Goal: Task Accomplishment & Management: Manage account settings

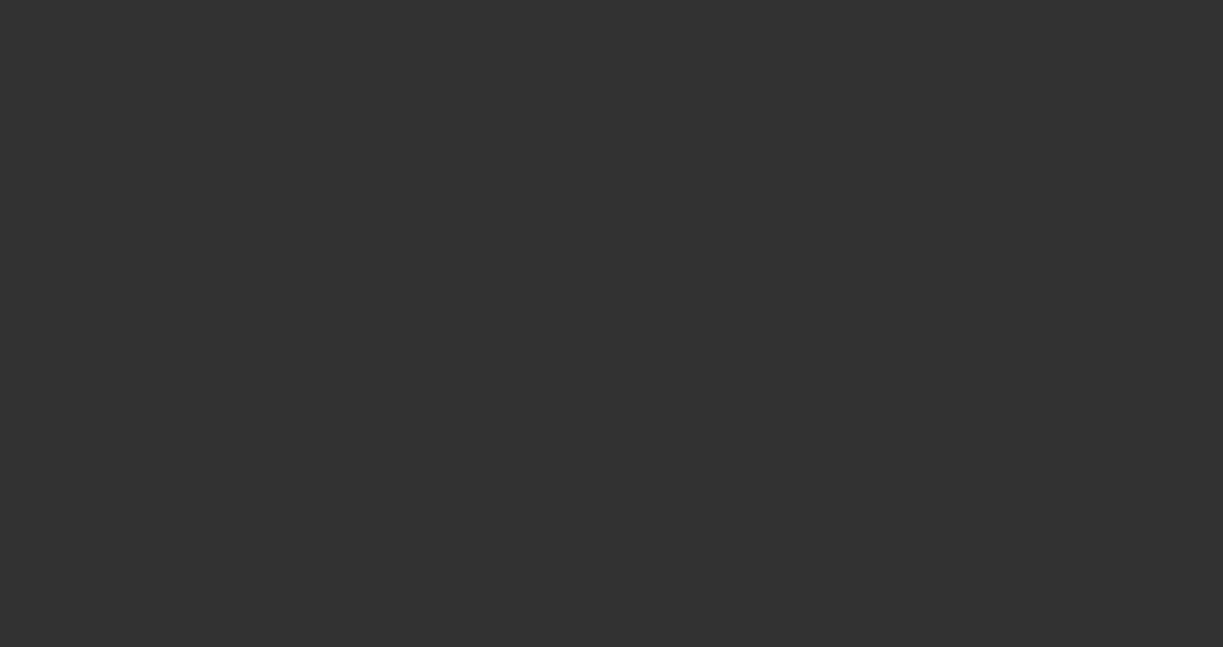
select select "3"
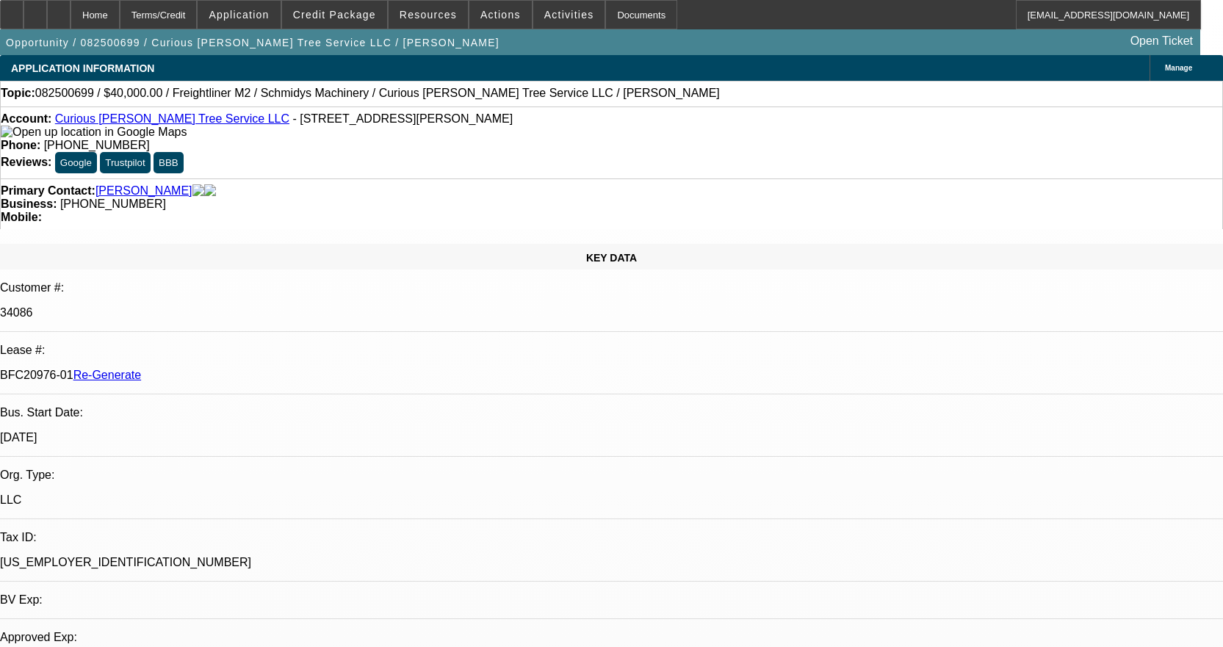
select select "0"
select select "3"
select select "0"
select select "6"
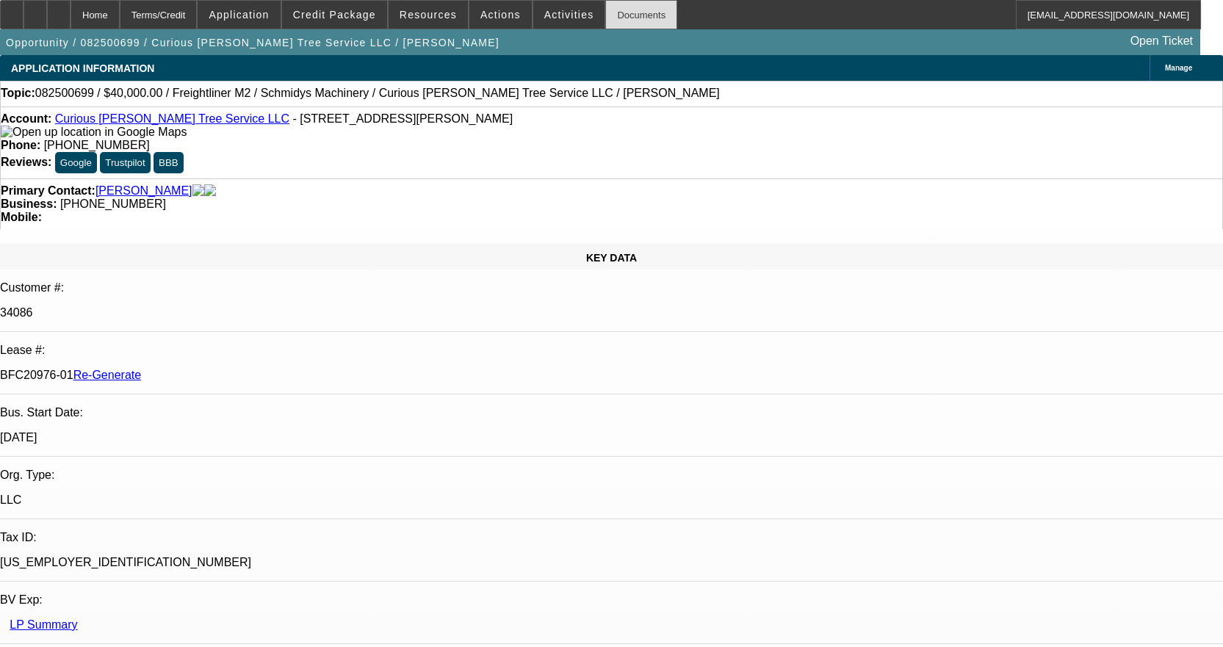
click at [632, 12] on div "Documents" at bounding box center [641, 14] width 72 height 29
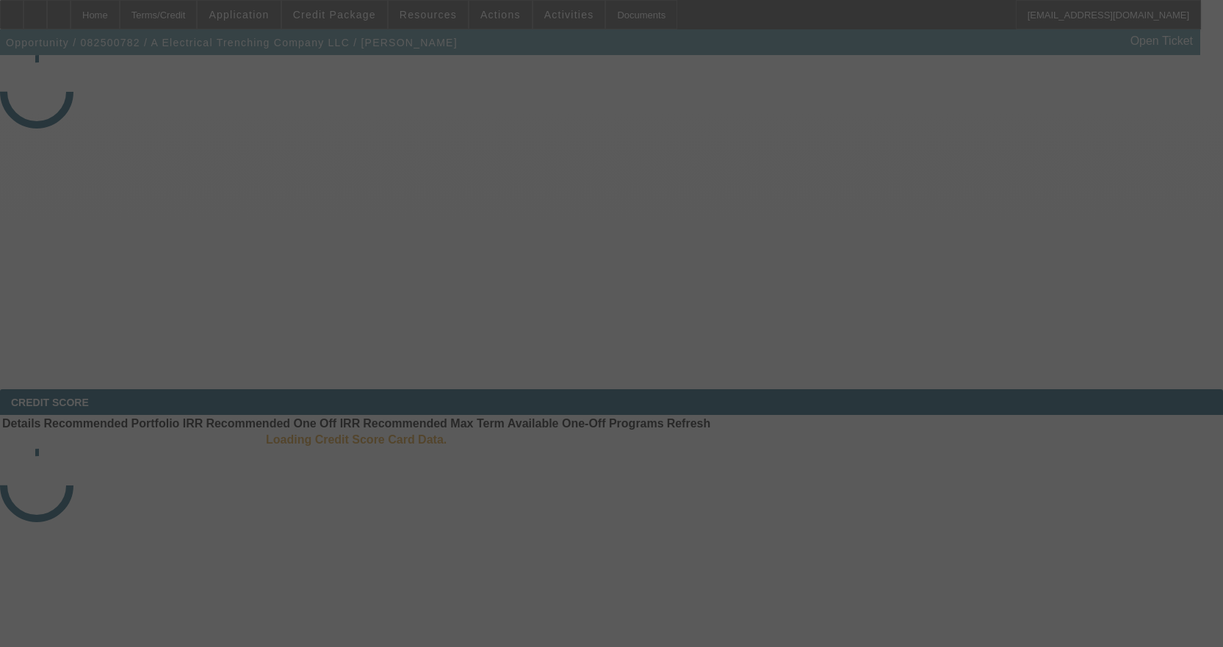
select select "3"
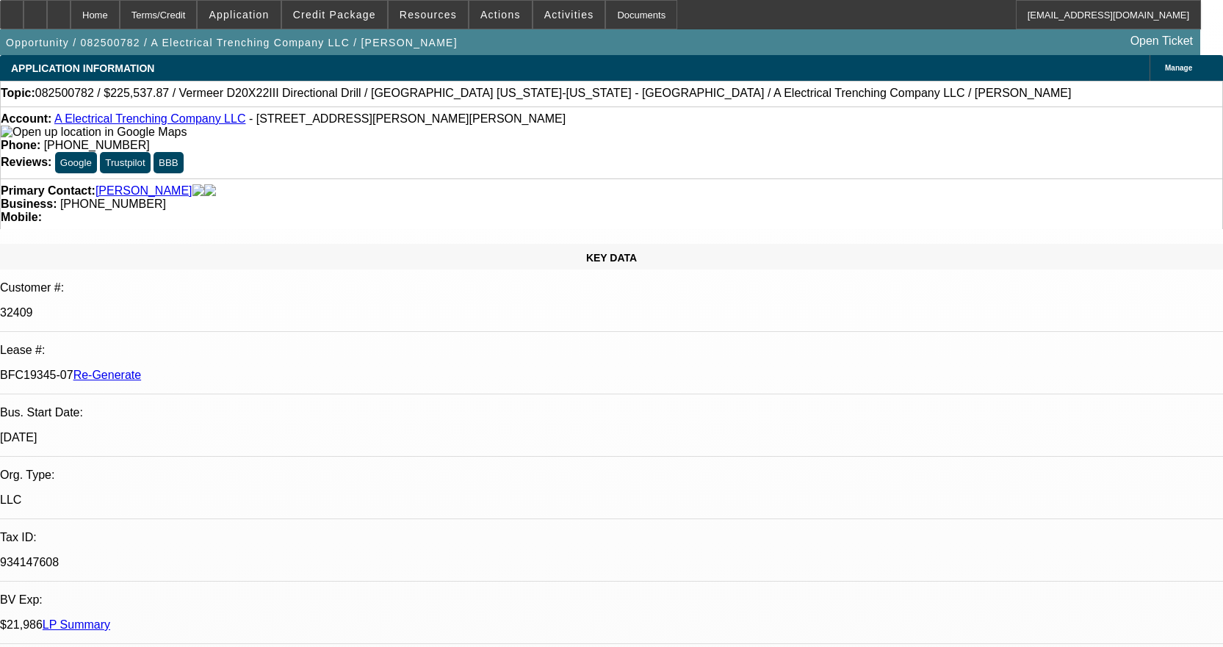
select select "0"
select select "3"
select select "0"
select select "6"
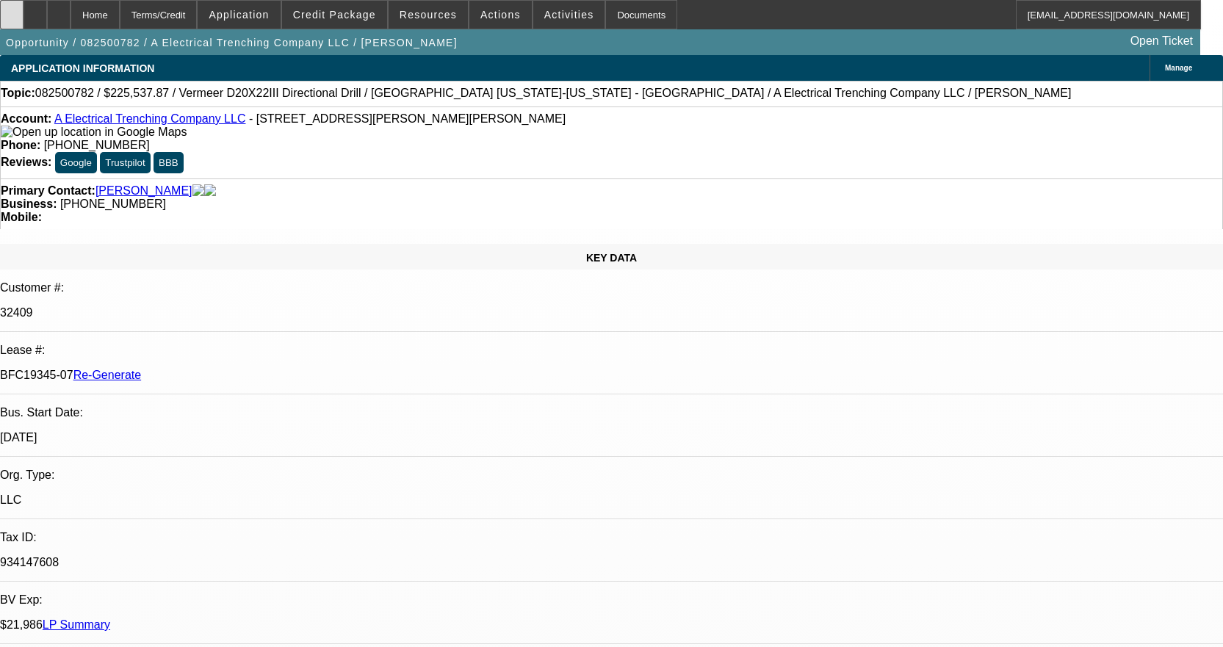
click at [24, 12] on div at bounding box center [12, 14] width 24 height 29
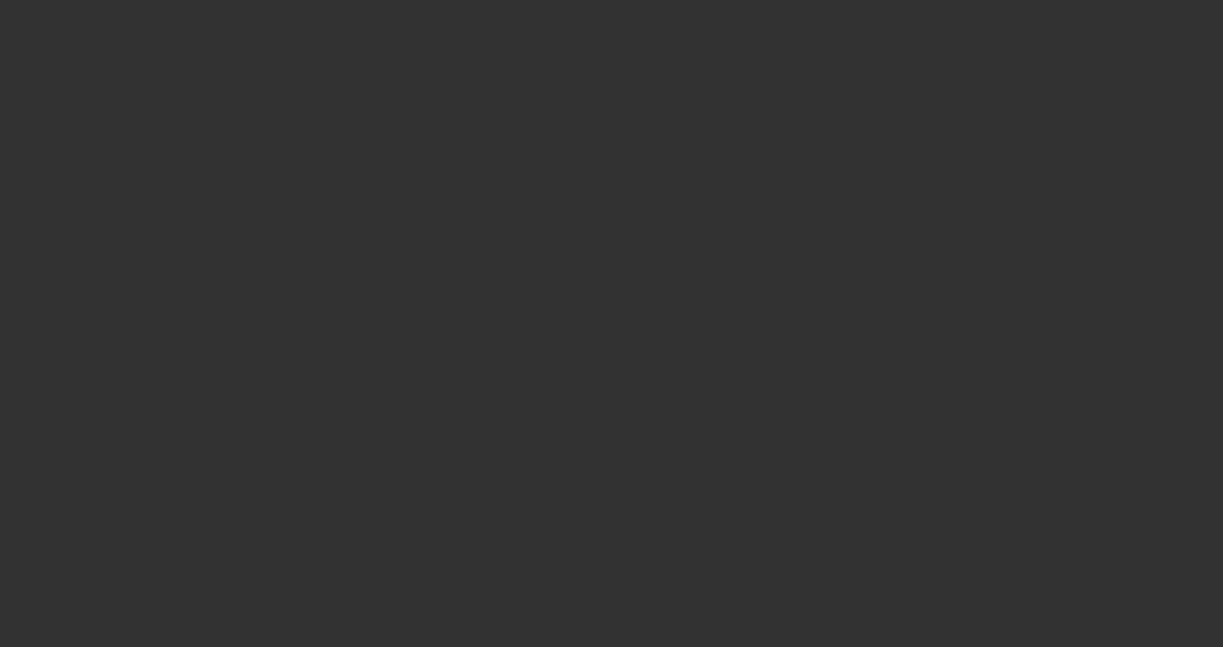
select select "4"
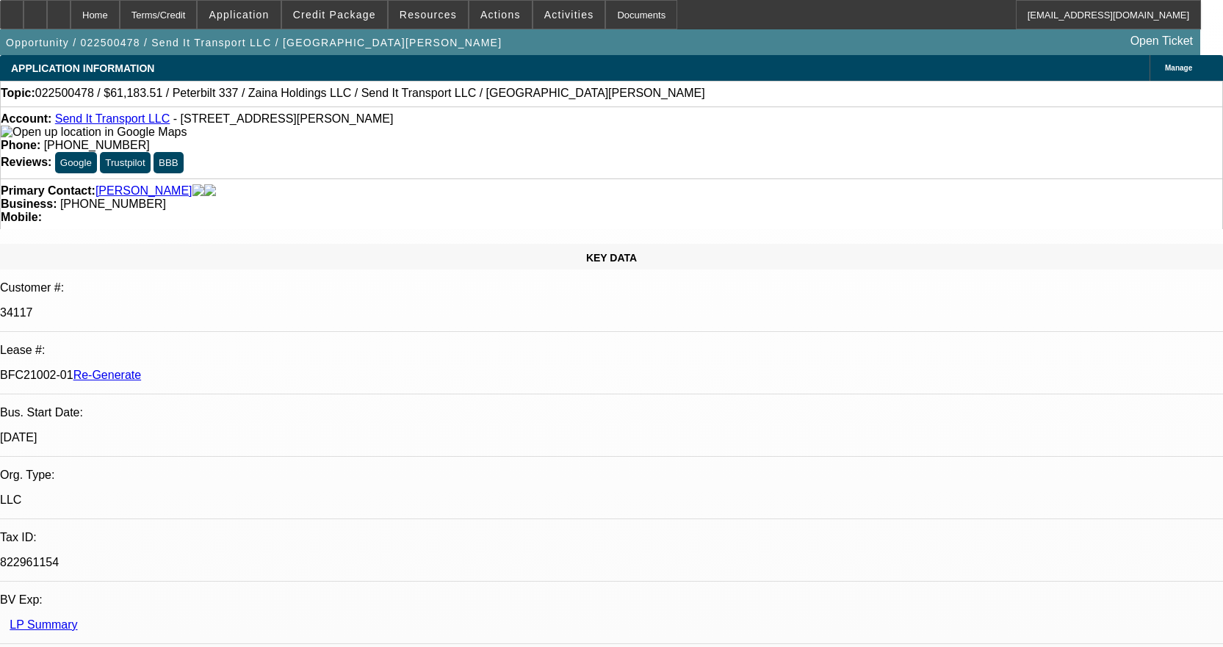
select select "0"
select select "2"
select select "0"
select select "6"
click at [612, 19] on div "Documents" at bounding box center [641, 14] width 72 height 29
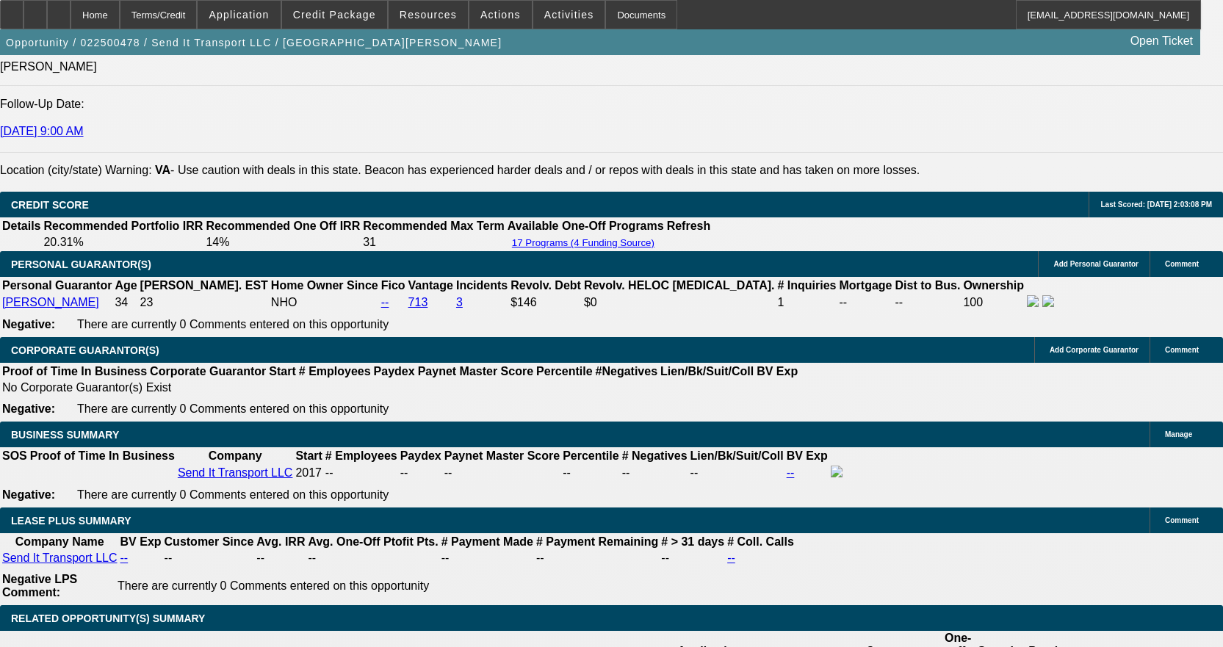
scroll to position [2130, 0]
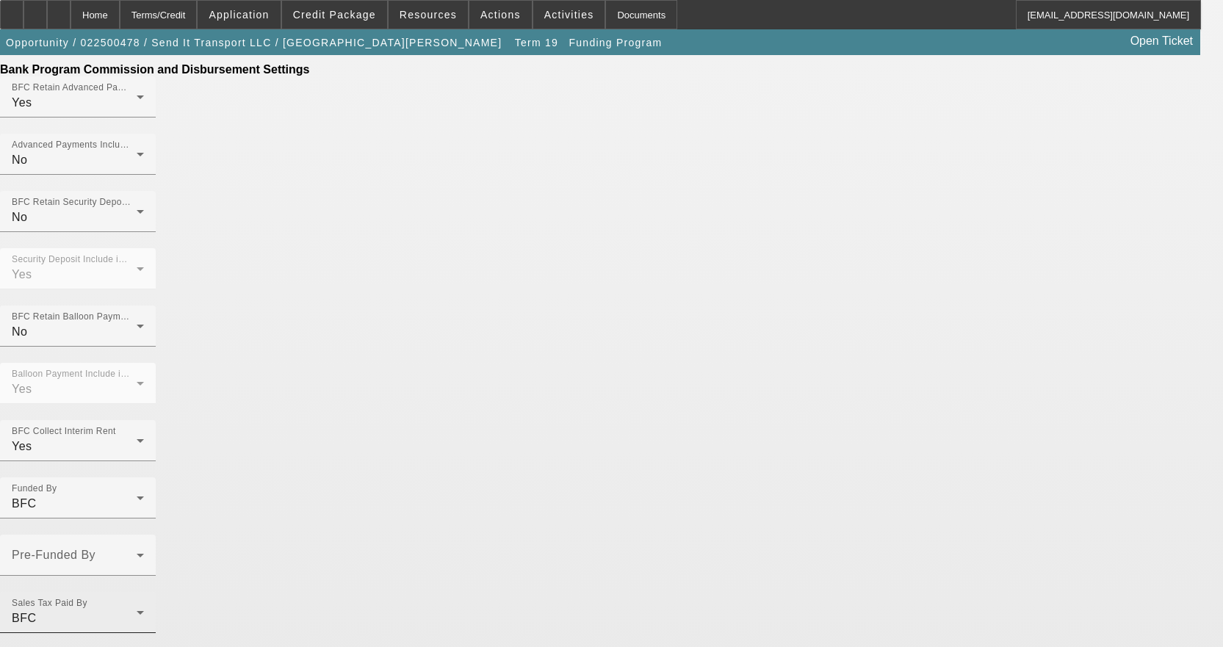
scroll to position [952, 0]
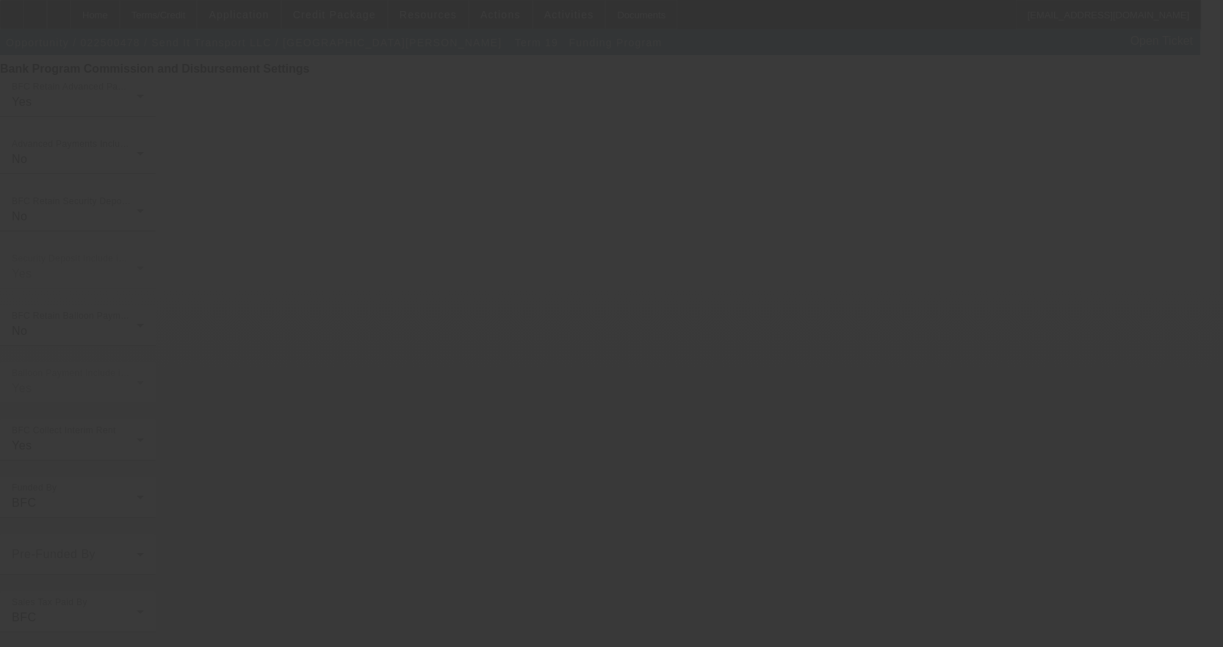
scroll to position [0, 0]
select select "4"
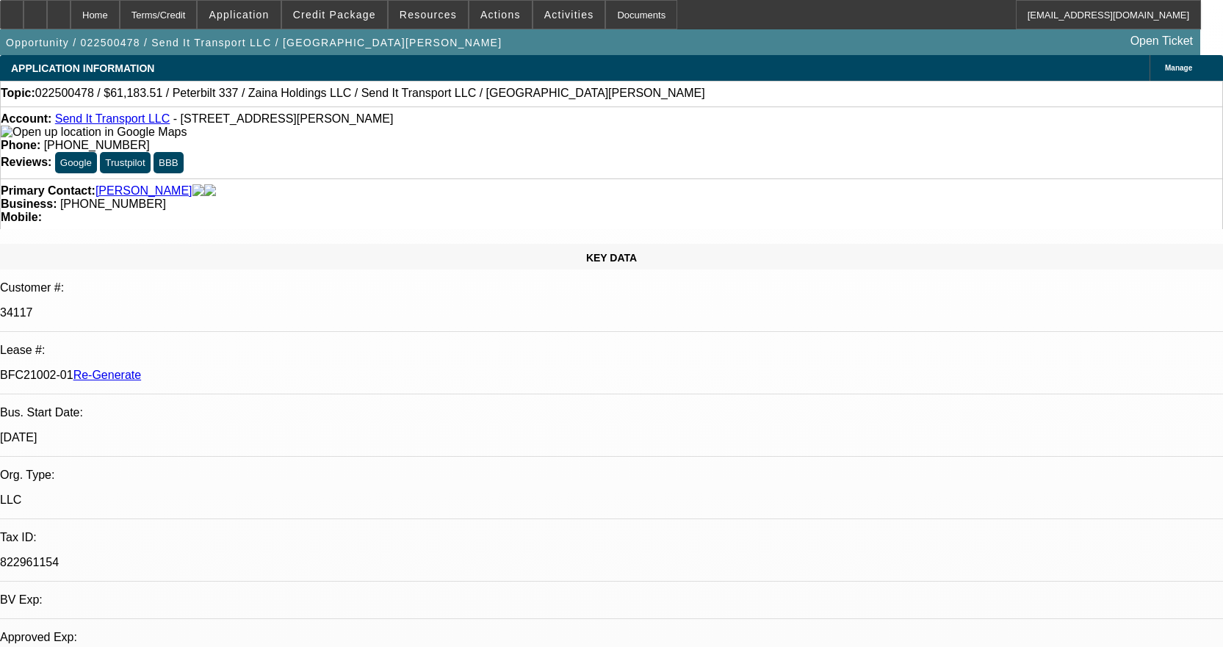
select select "0"
select select "2"
select select "0"
select select "6"
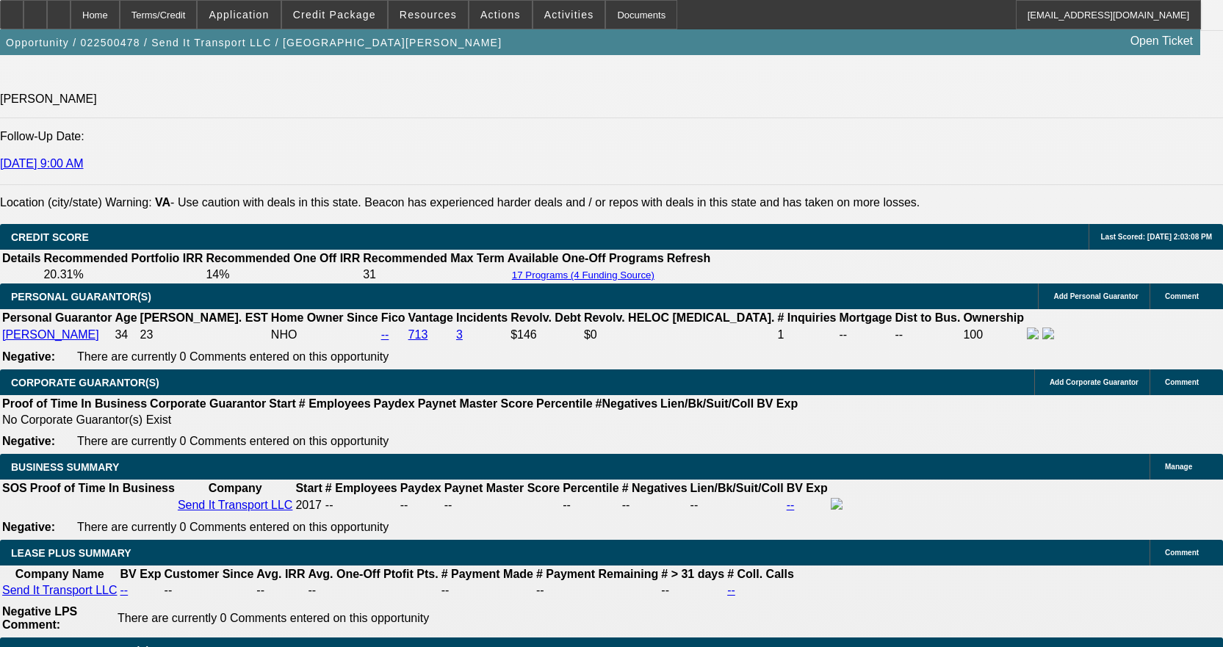
scroll to position [2057, 0]
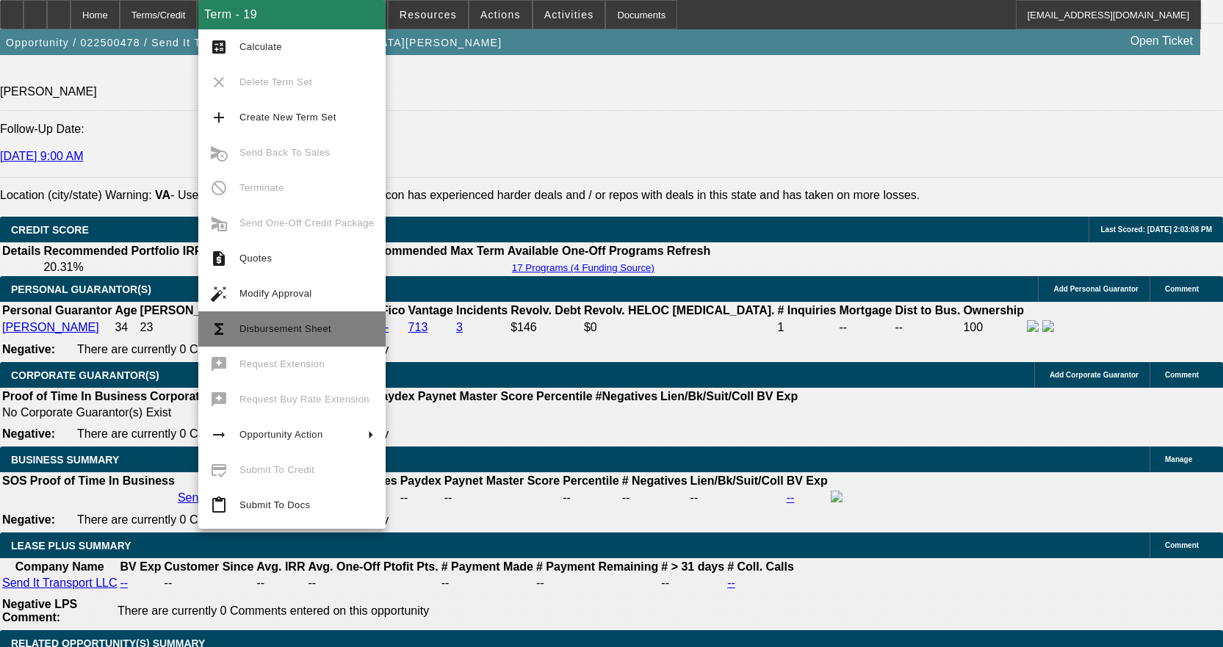
click at [281, 325] on span "Disbursement Sheet" at bounding box center [285, 328] width 92 height 11
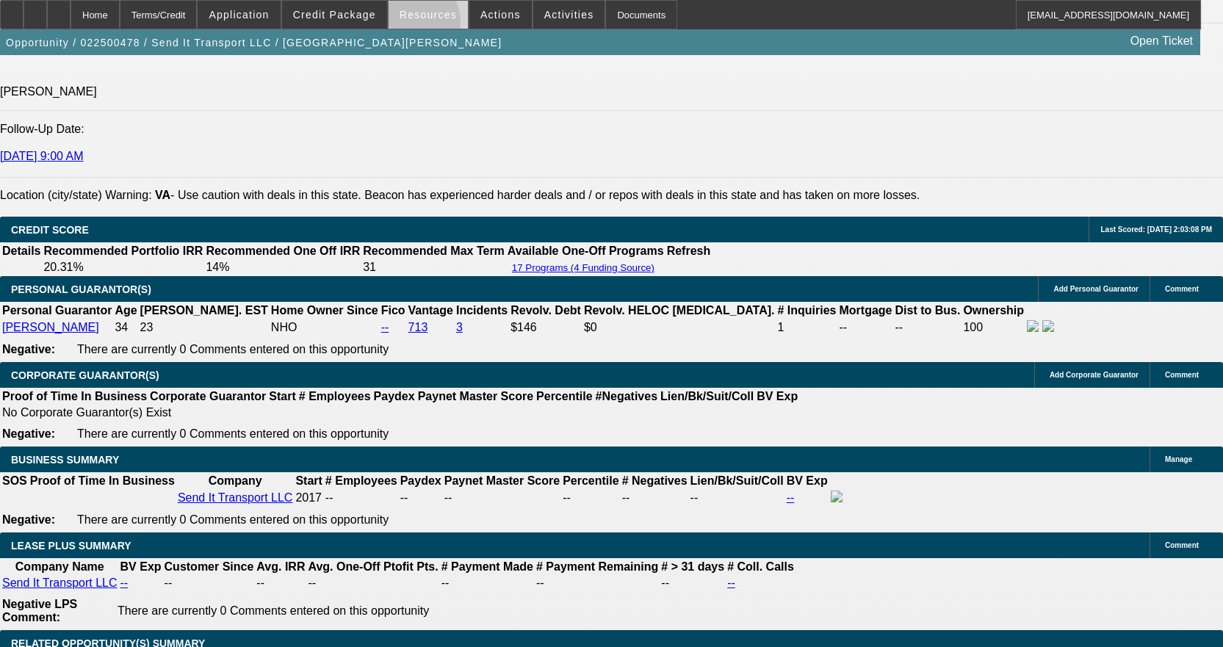
click at [416, 24] on span at bounding box center [428, 14] width 79 height 35
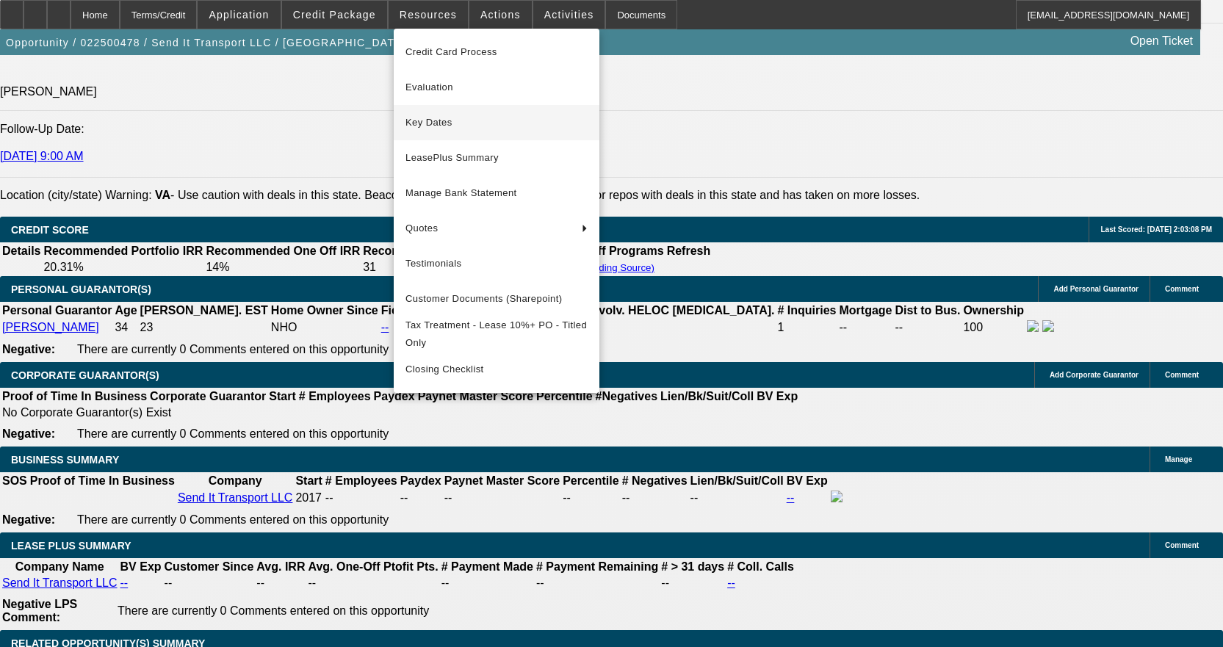
click at [441, 120] on span "Key Dates" at bounding box center [496, 123] width 182 height 18
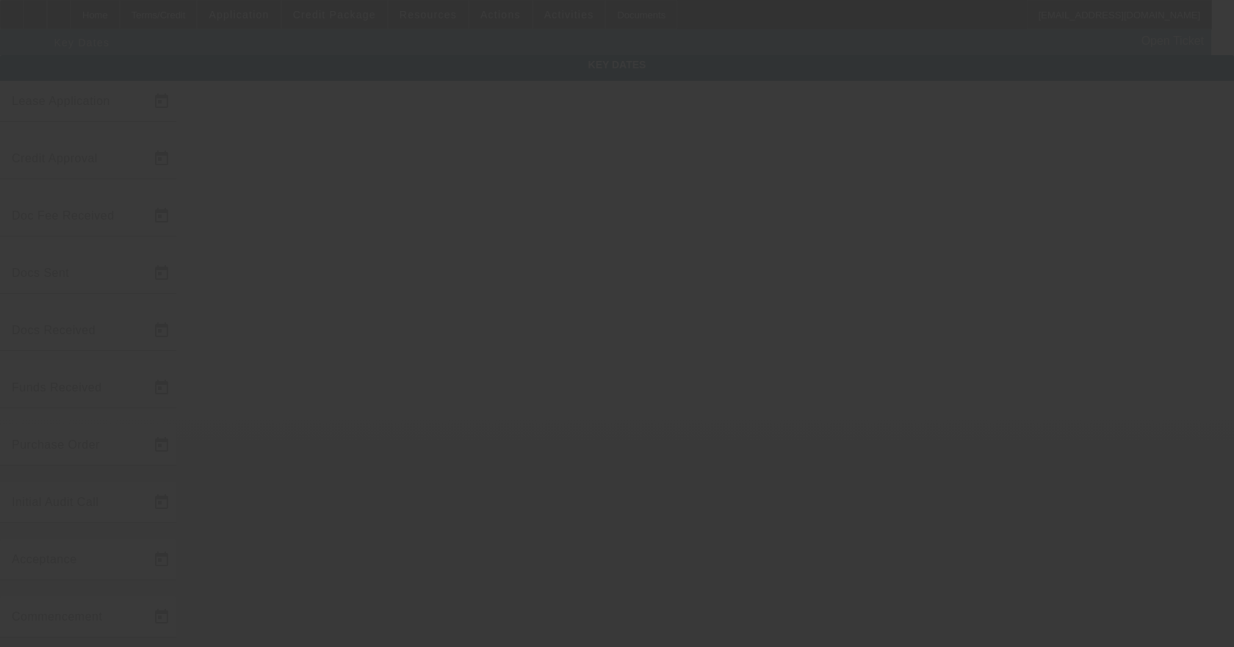
type input "2/19/2025"
type input "9/12/2025"
type input "9/22/2025"
type input "9/15/2025"
type input "9/22/2025"
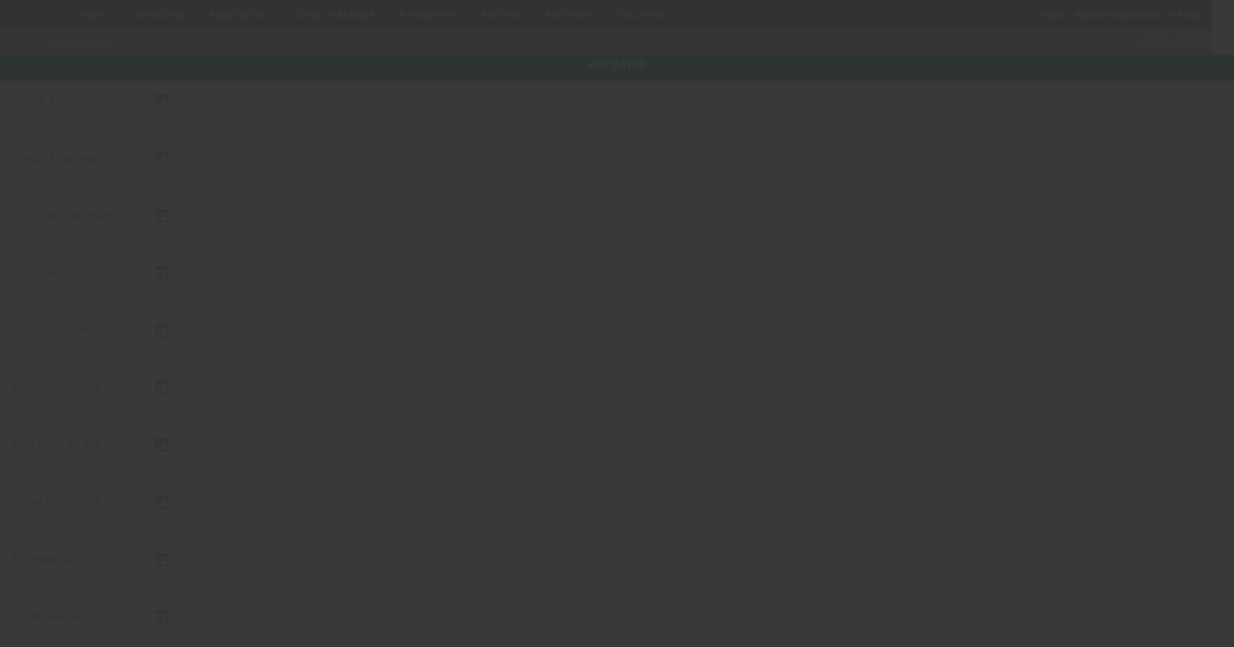
type input "9/22/2025"
type input "10/1/2025"
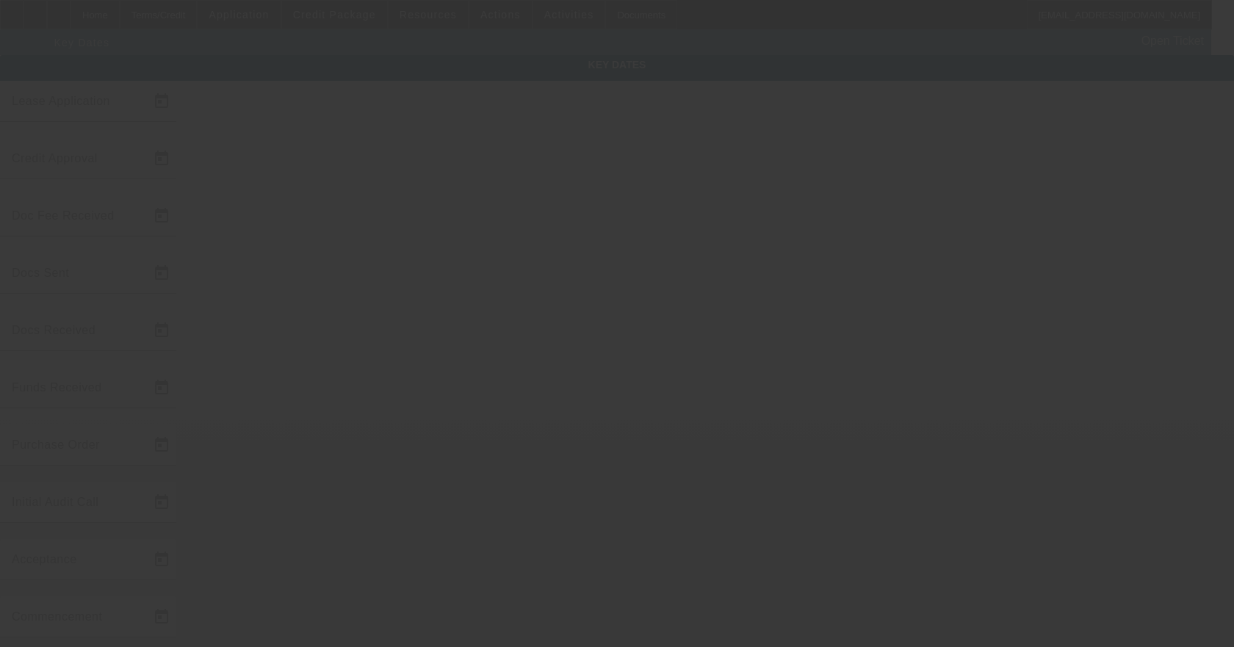
type input "11/1/2025"
type input "9/24/2025"
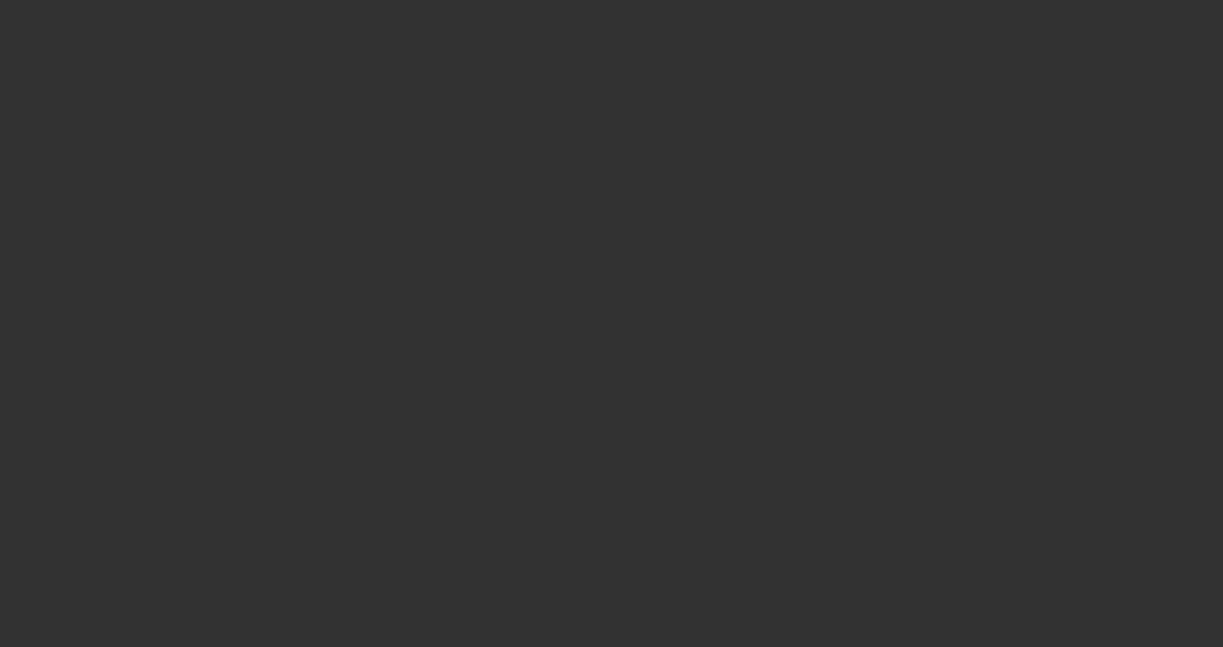
select select "4"
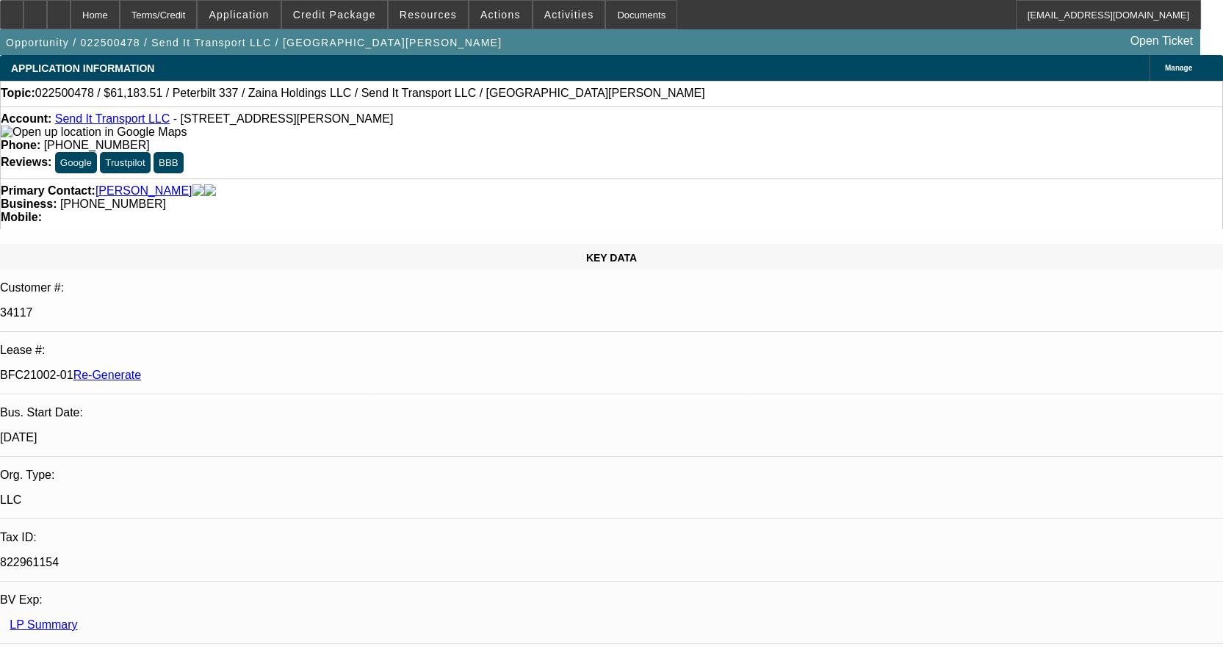
select select "0"
select select "2"
select select "0"
select select "6"
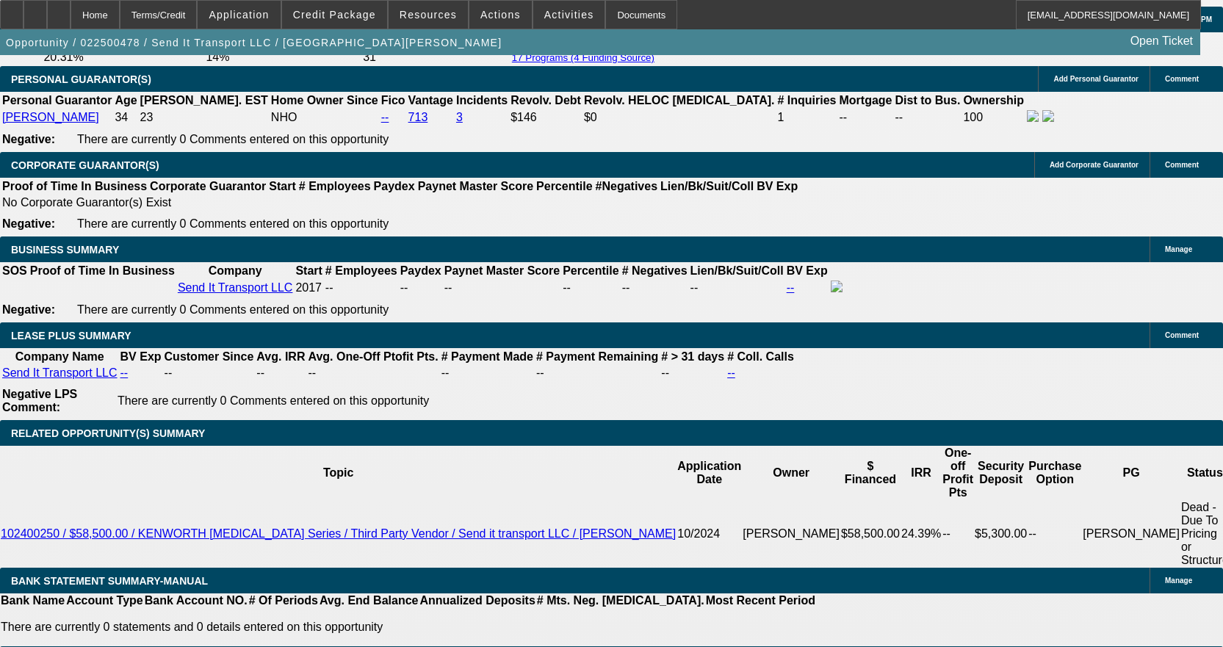
scroll to position [2277, 0]
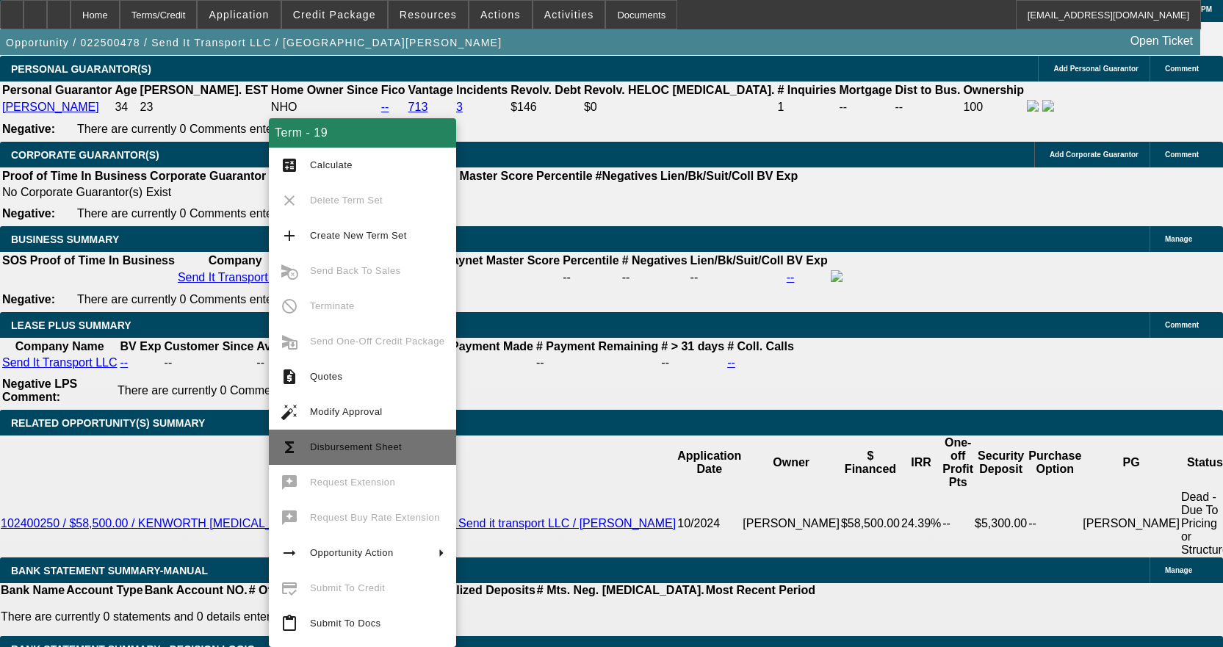
click at [371, 448] on span "Disbursement Sheet" at bounding box center [356, 446] width 92 height 11
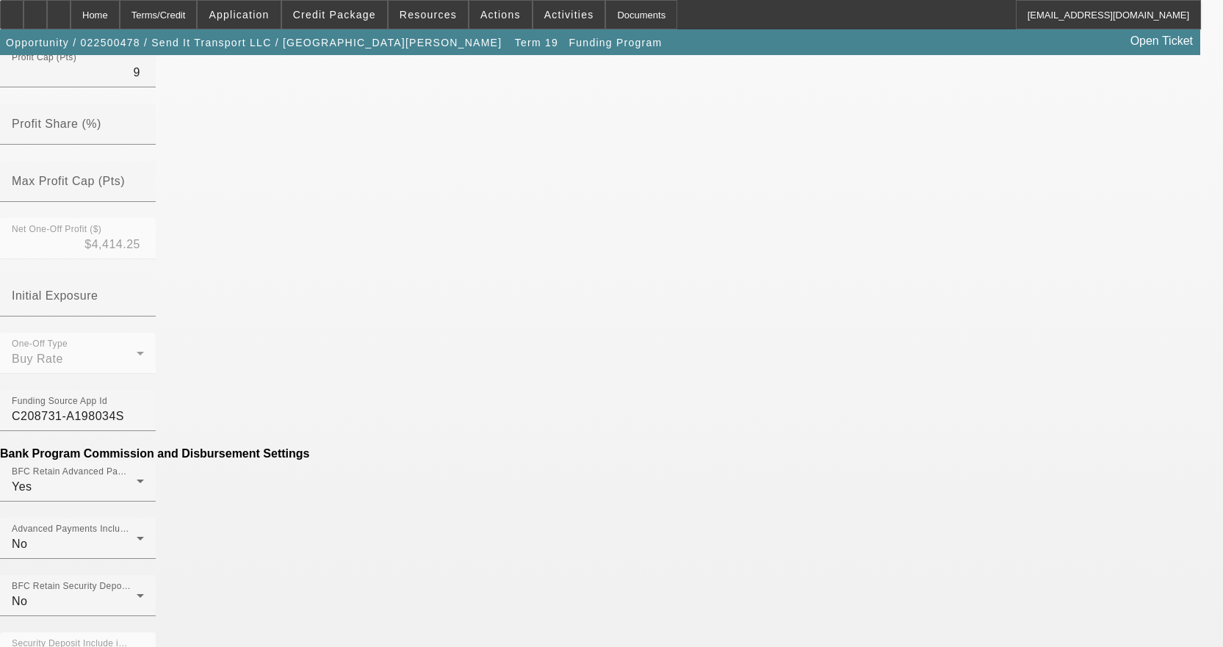
scroll to position [552, 0]
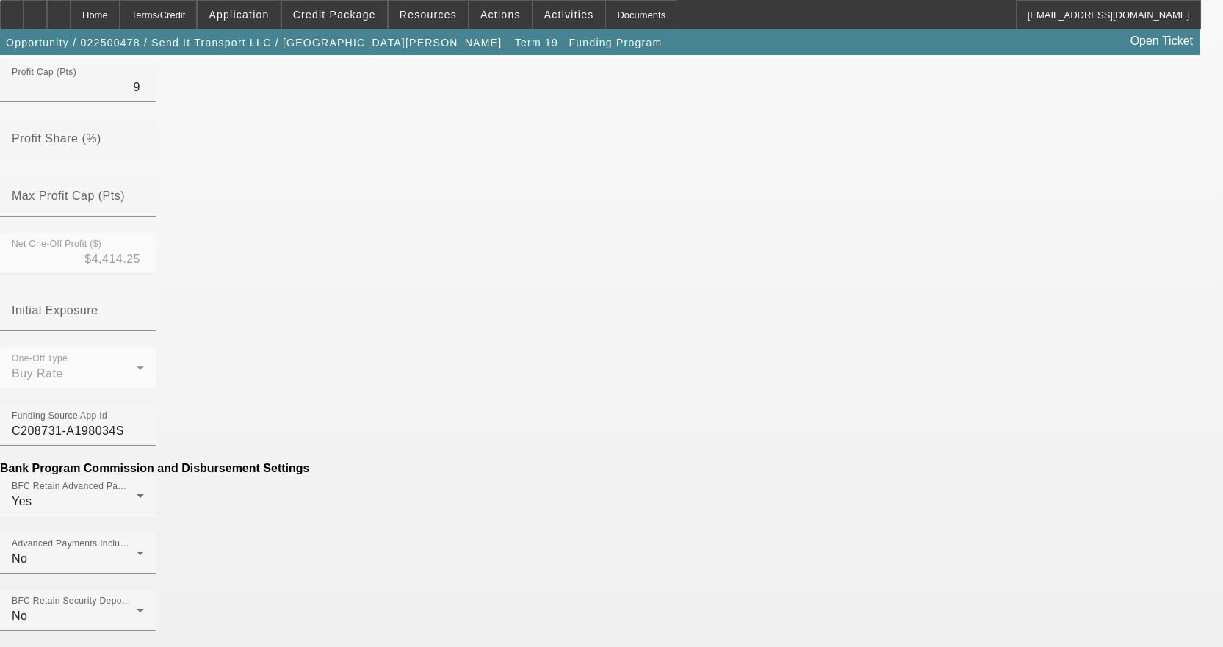
type input "$180.18"
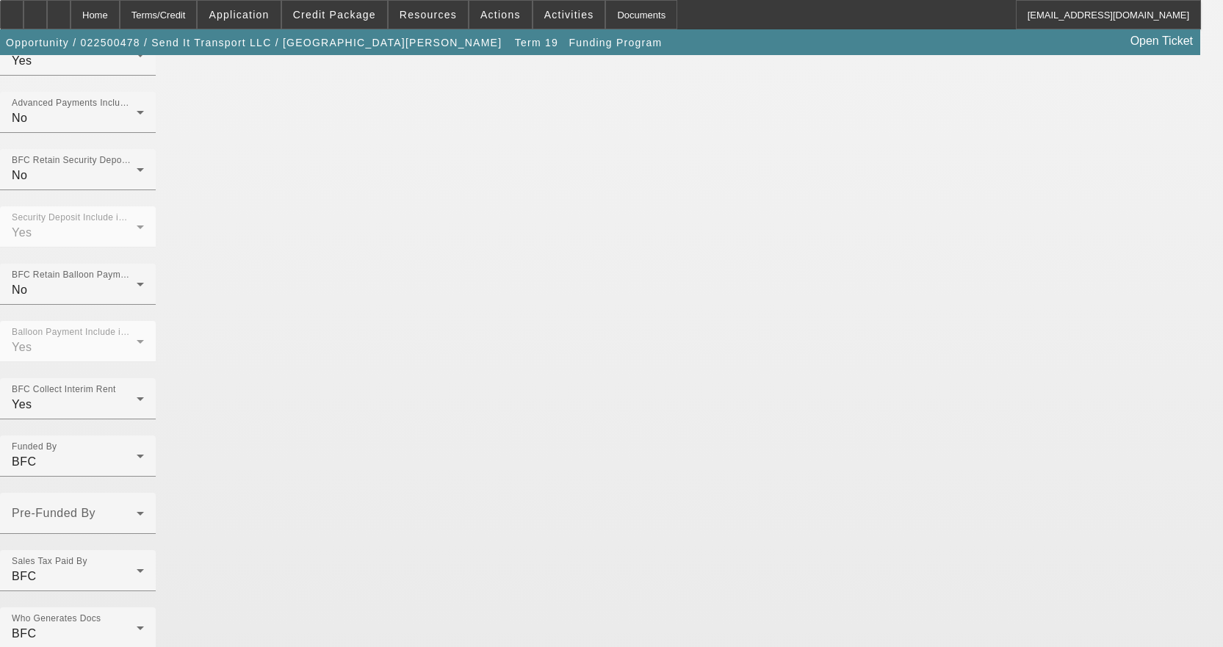
scroll to position [1010, 0]
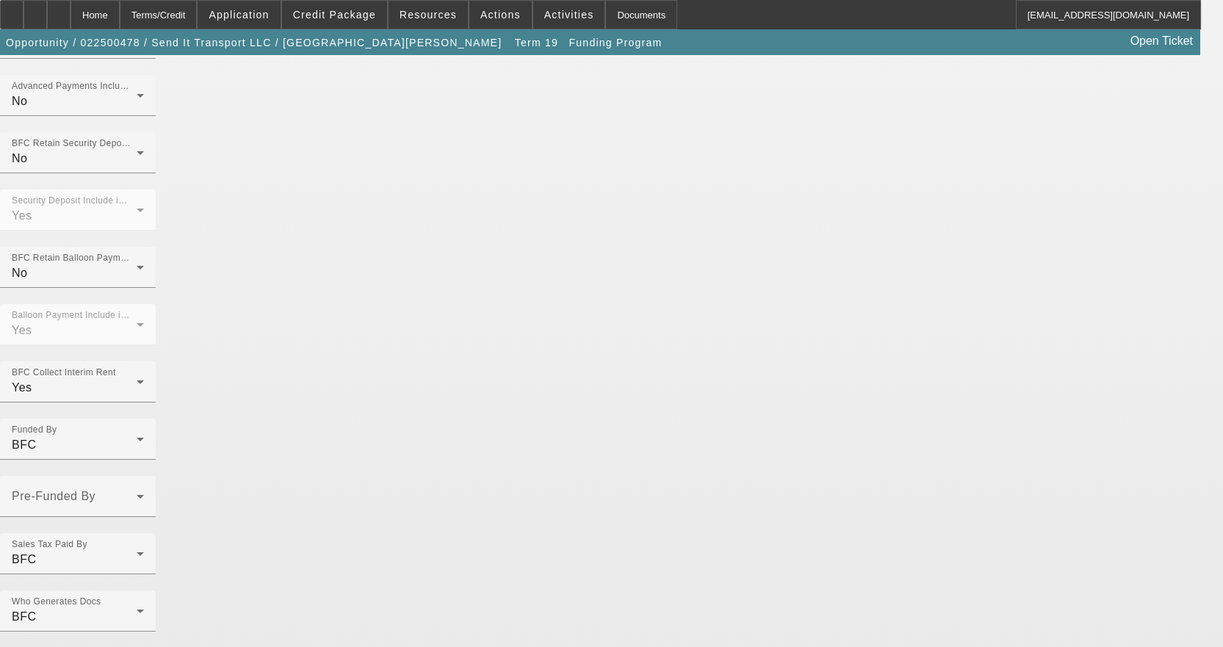
type input "Per-Diem"
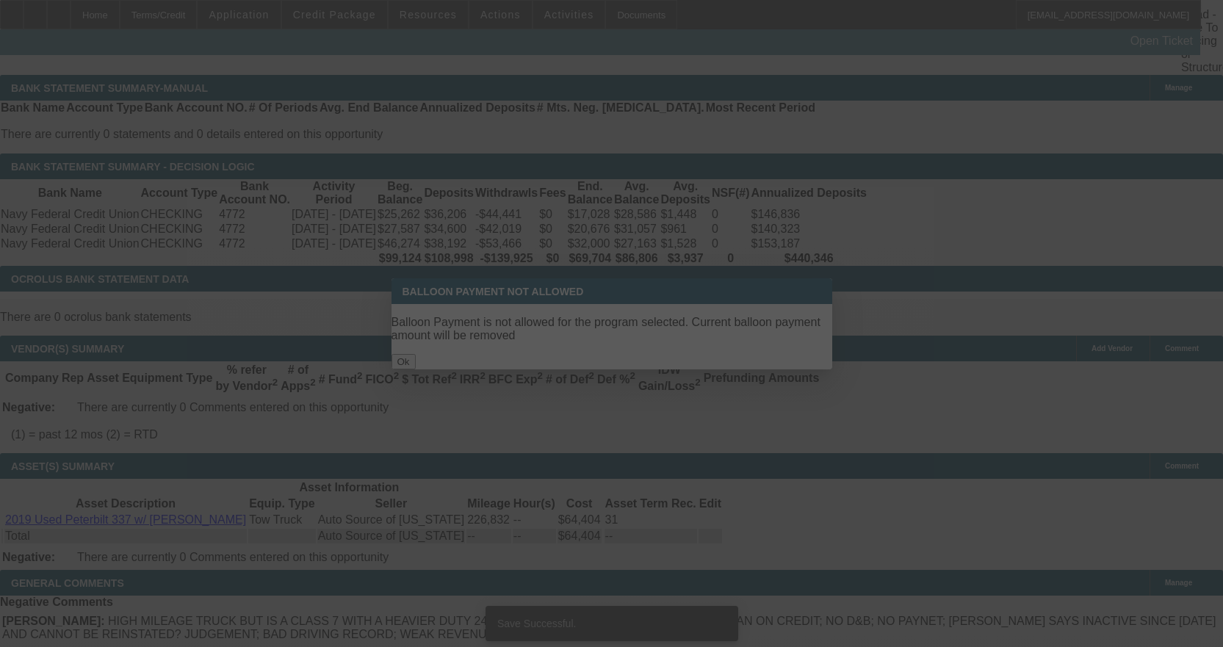
select select "4"
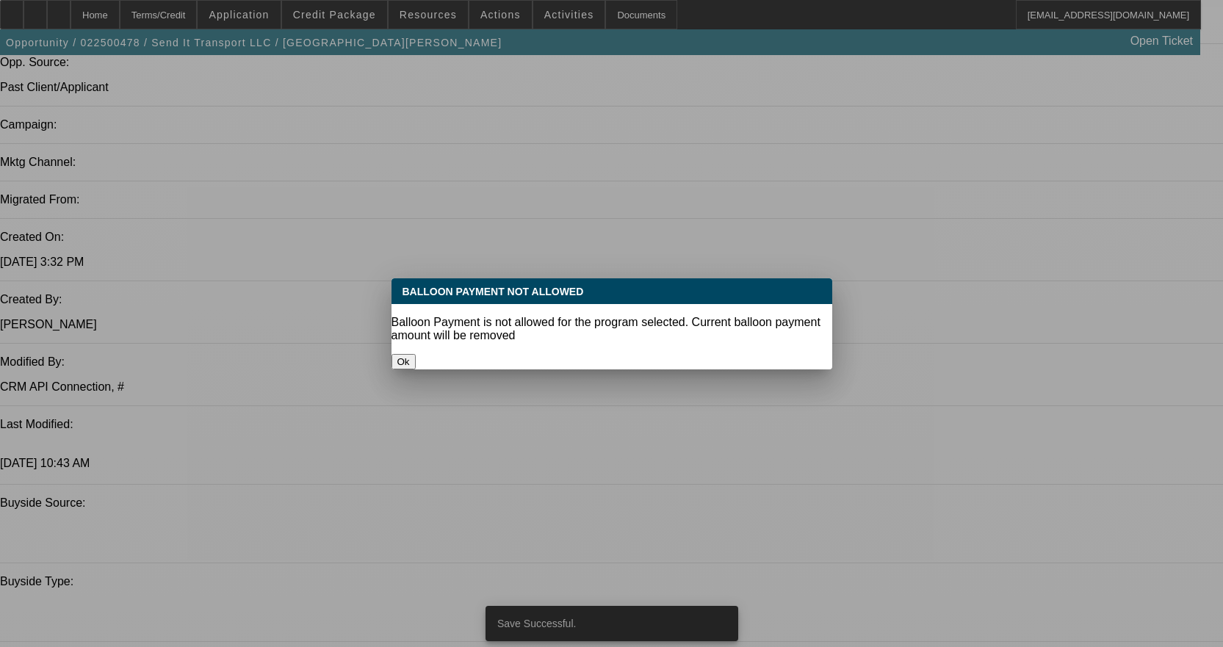
select select "0"
select select "2"
select select "0"
select select "6"
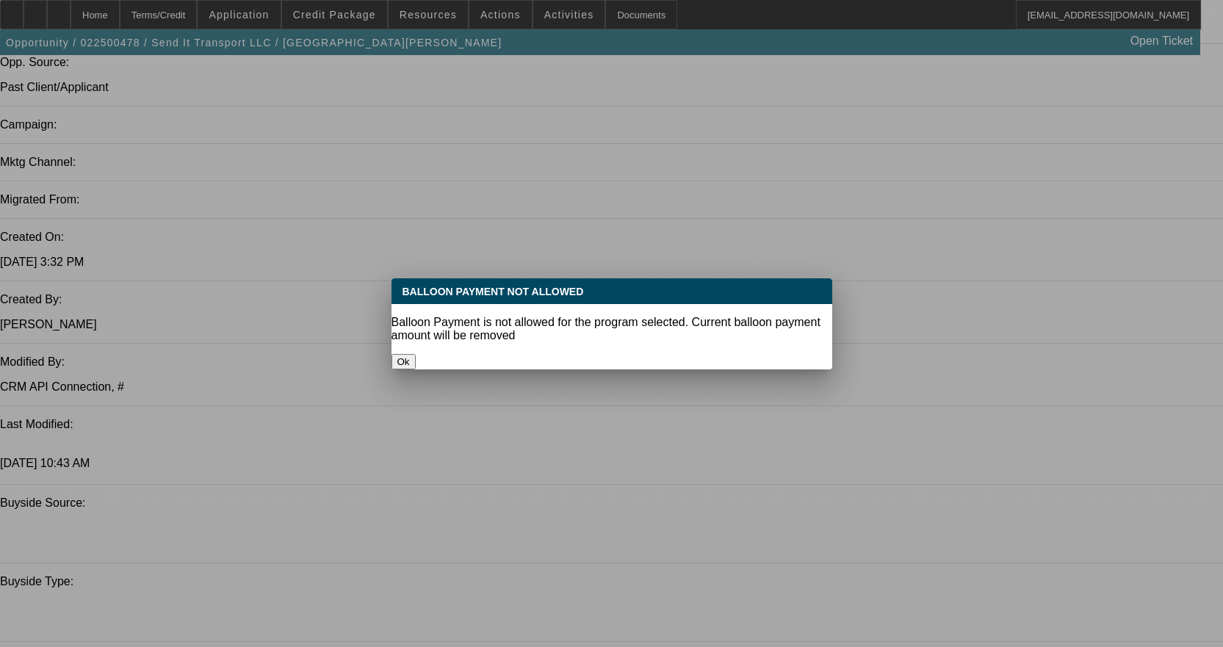
click at [416, 354] on button "Ok" at bounding box center [404, 361] width 24 height 15
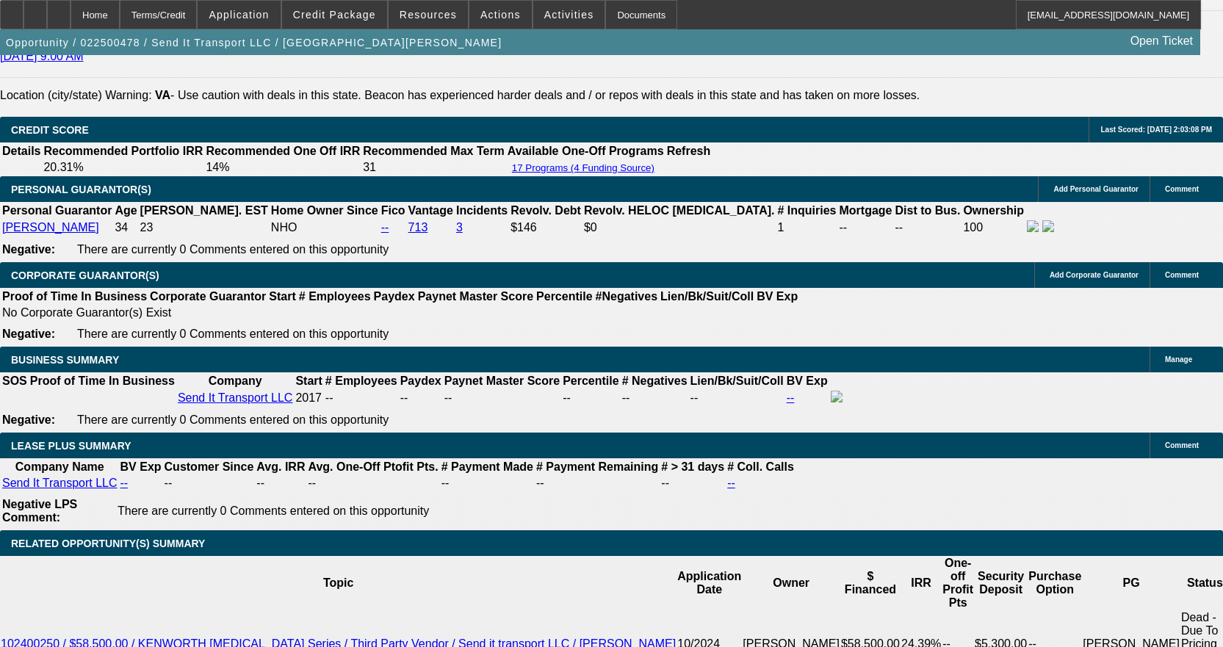
scroll to position [2259, 0]
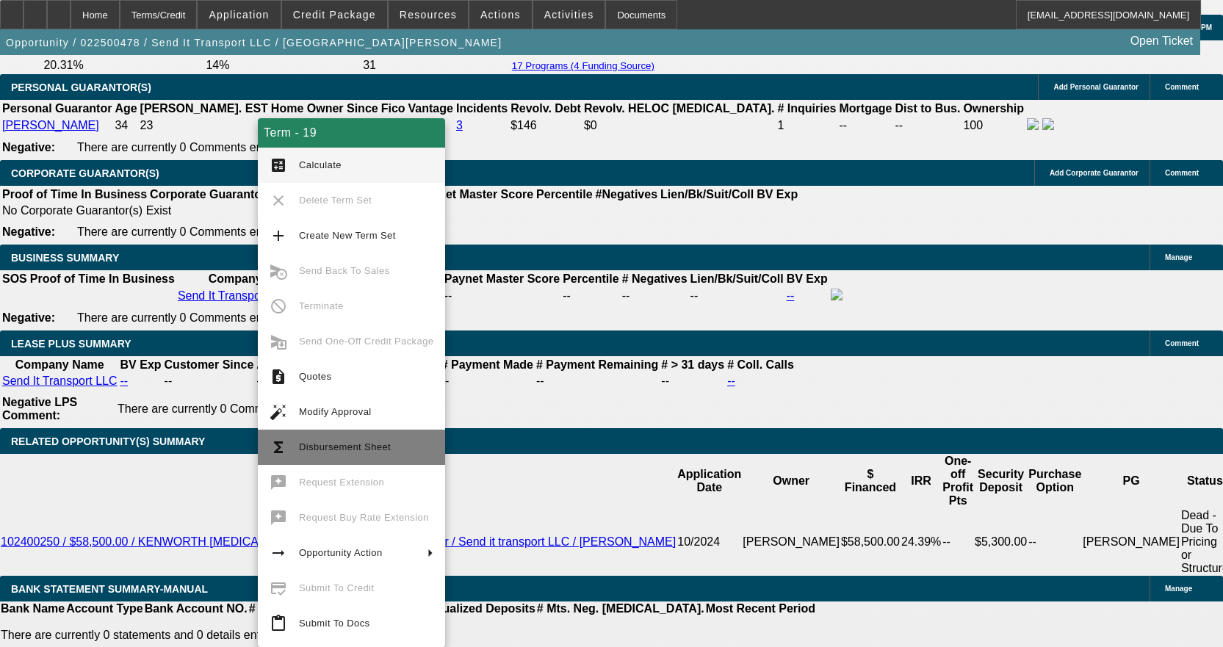
click at [322, 446] on span "Disbursement Sheet" at bounding box center [345, 446] width 92 height 11
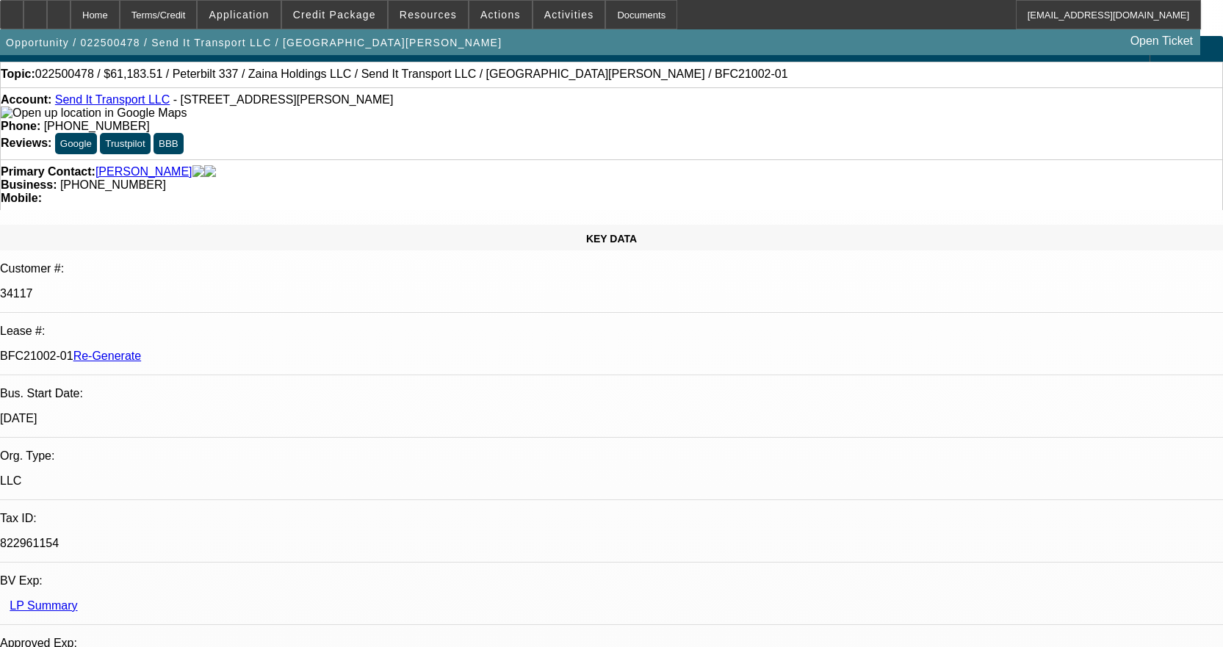
scroll to position [0, 0]
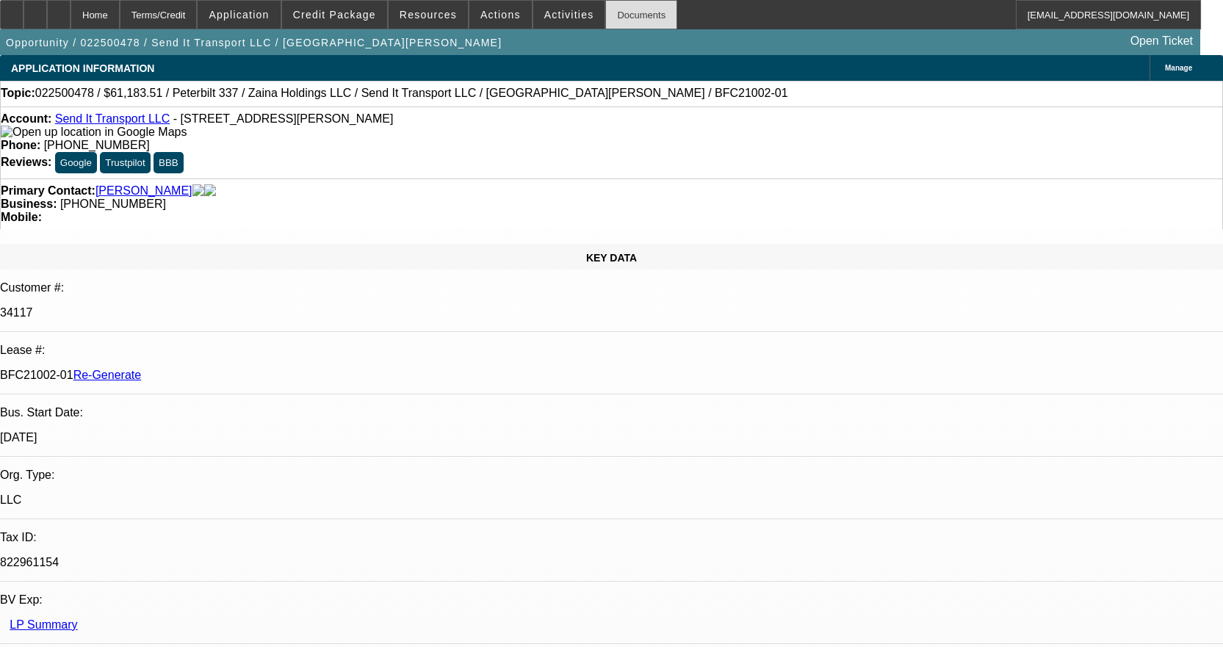
click at [608, 19] on div "Documents" at bounding box center [641, 14] width 72 height 29
click at [617, 19] on div "Documents" at bounding box center [641, 14] width 72 height 29
click at [549, 8] on span at bounding box center [569, 14] width 72 height 35
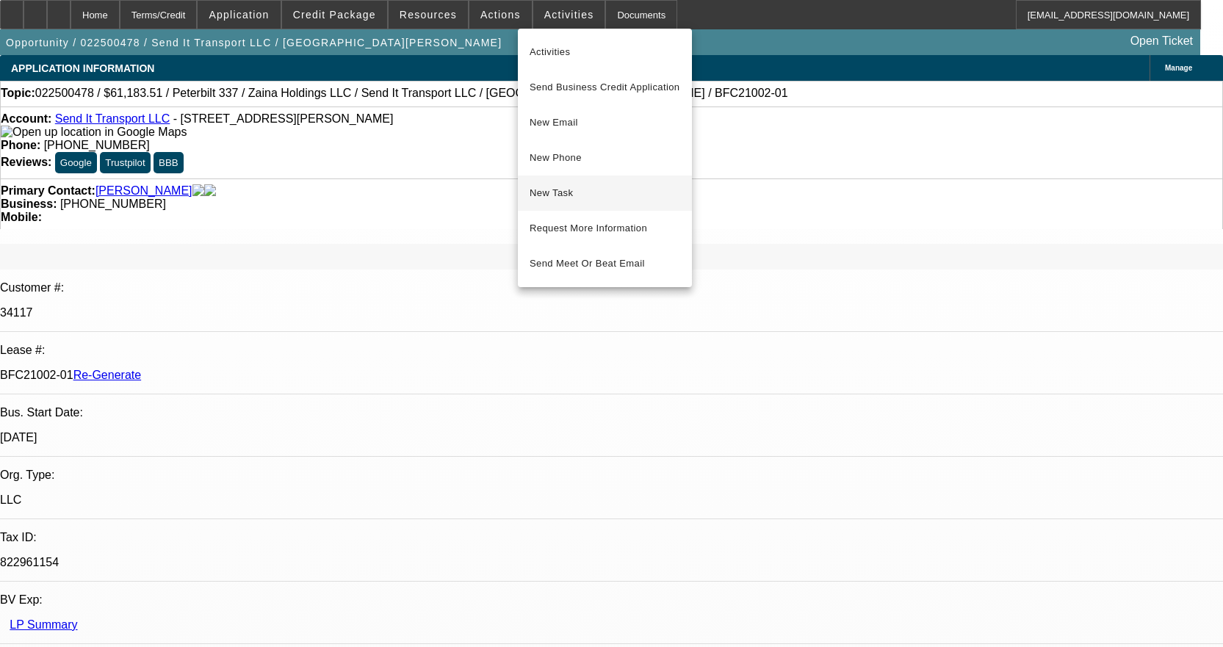
click at [599, 192] on span "New Task" at bounding box center [605, 193] width 151 height 18
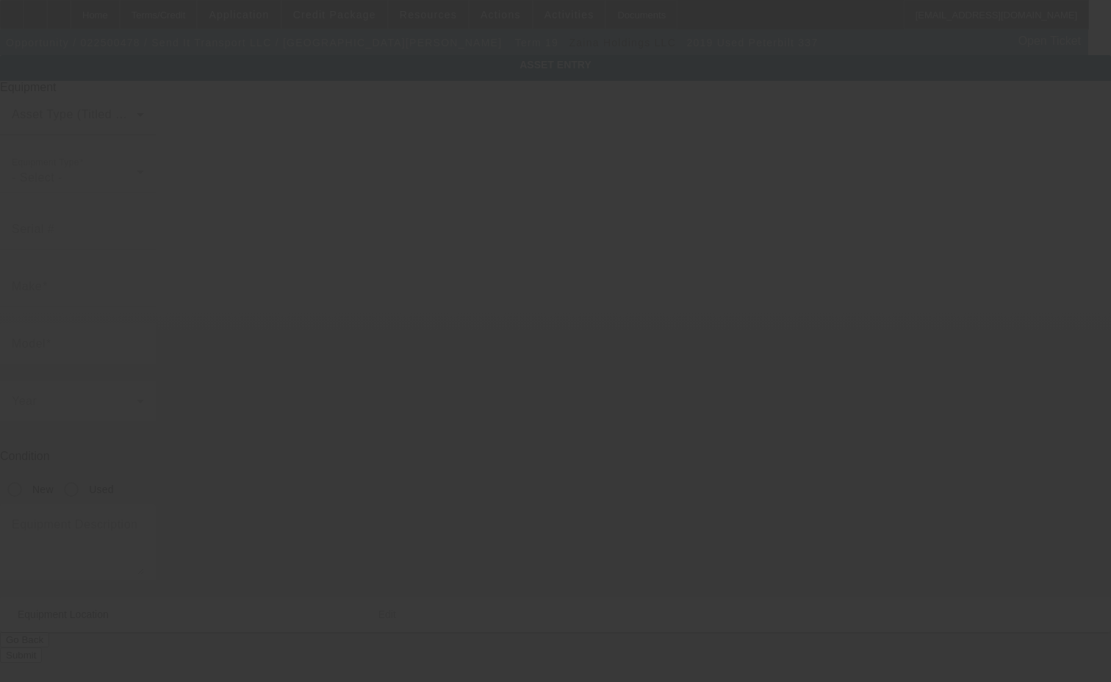
type input "2NP2HM6X2KM274845"
type input "Peterbilt"
type input "337"
radio input "true"
type textarea "with"
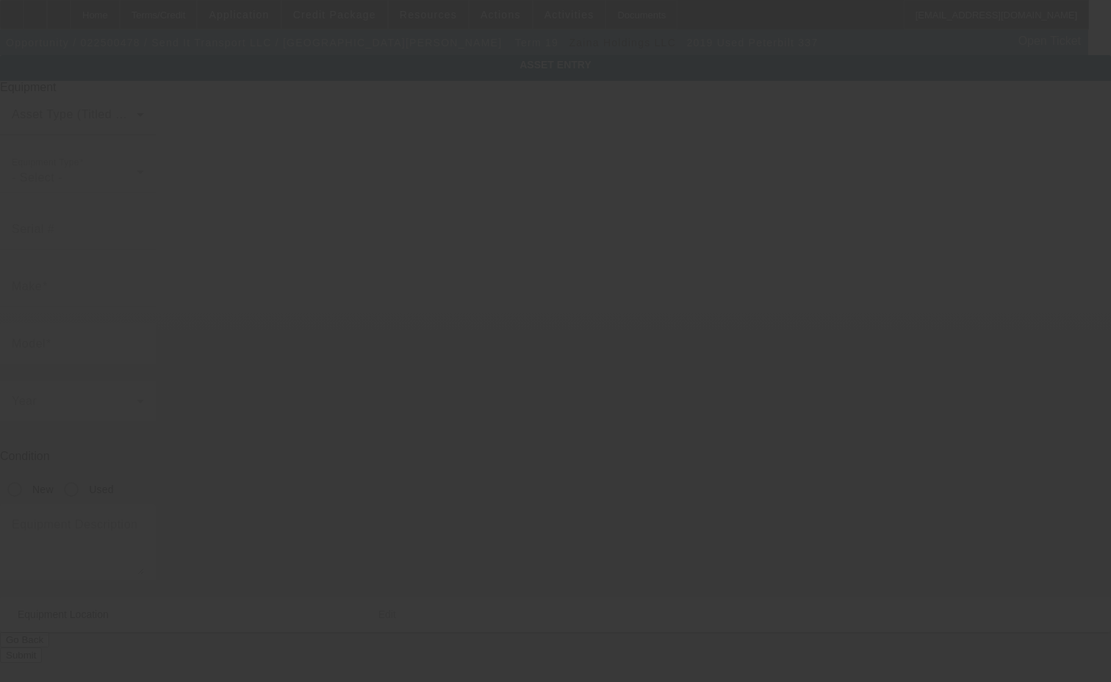
type input "6065 N Seminole Trl"
type input "Leon"
type input "22725"
type input "Madison"
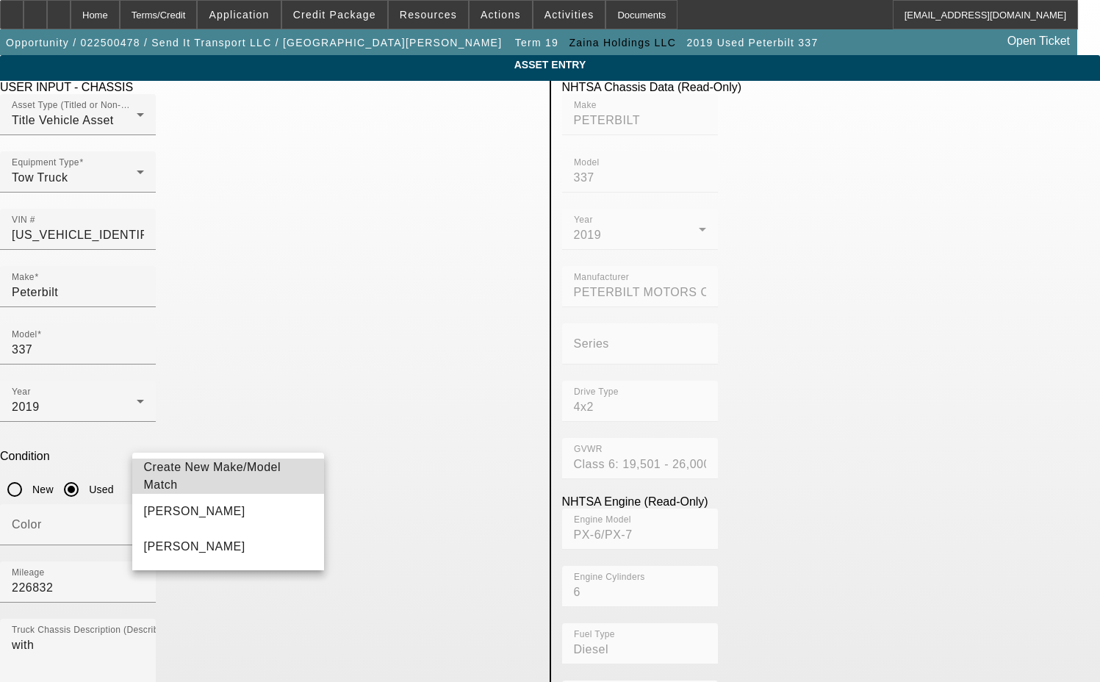
click at [273, 475] on span "Create New Make/Model Match" at bounding box center [212, 476] width 137 height 30
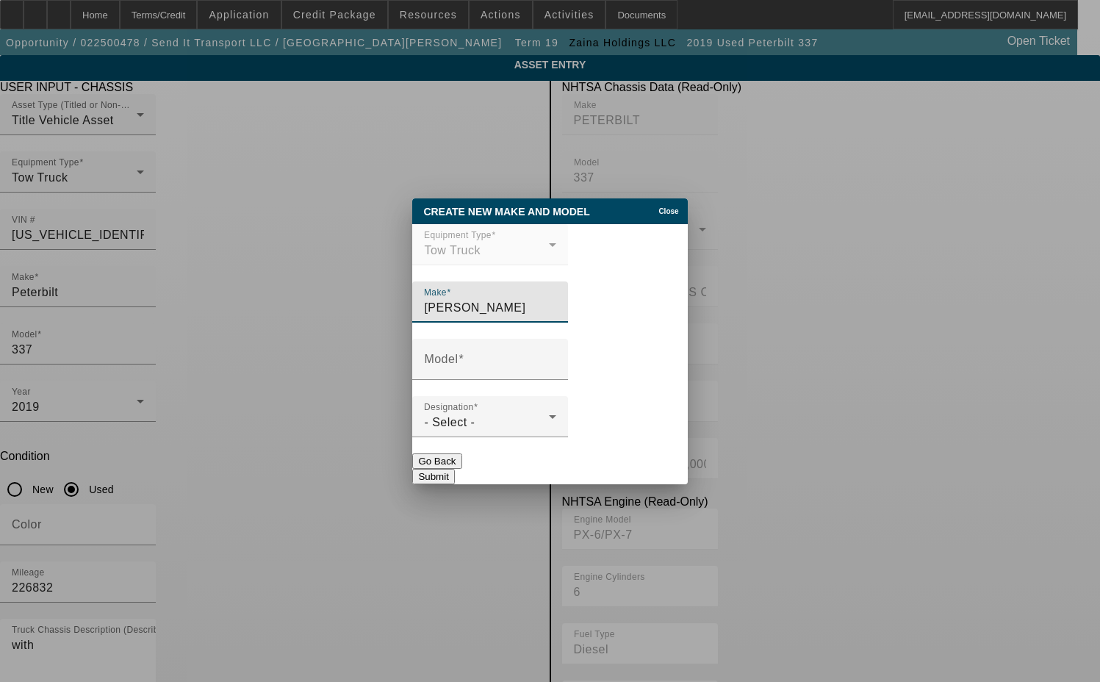
type input "Jerr-Dan"
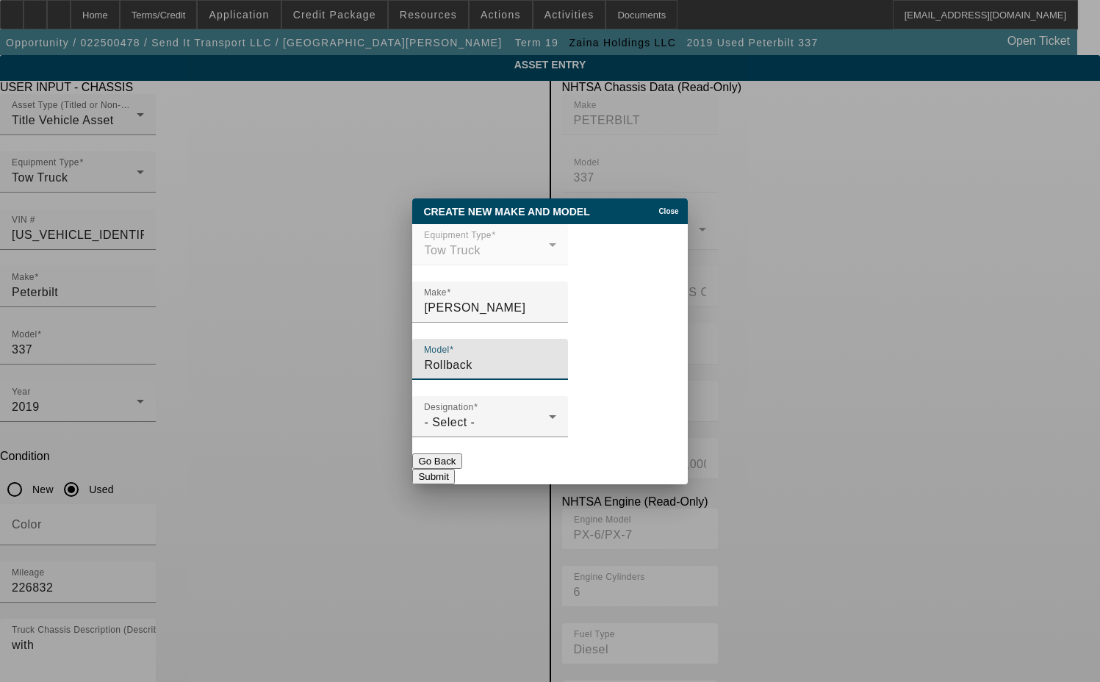
type input "Rollback"
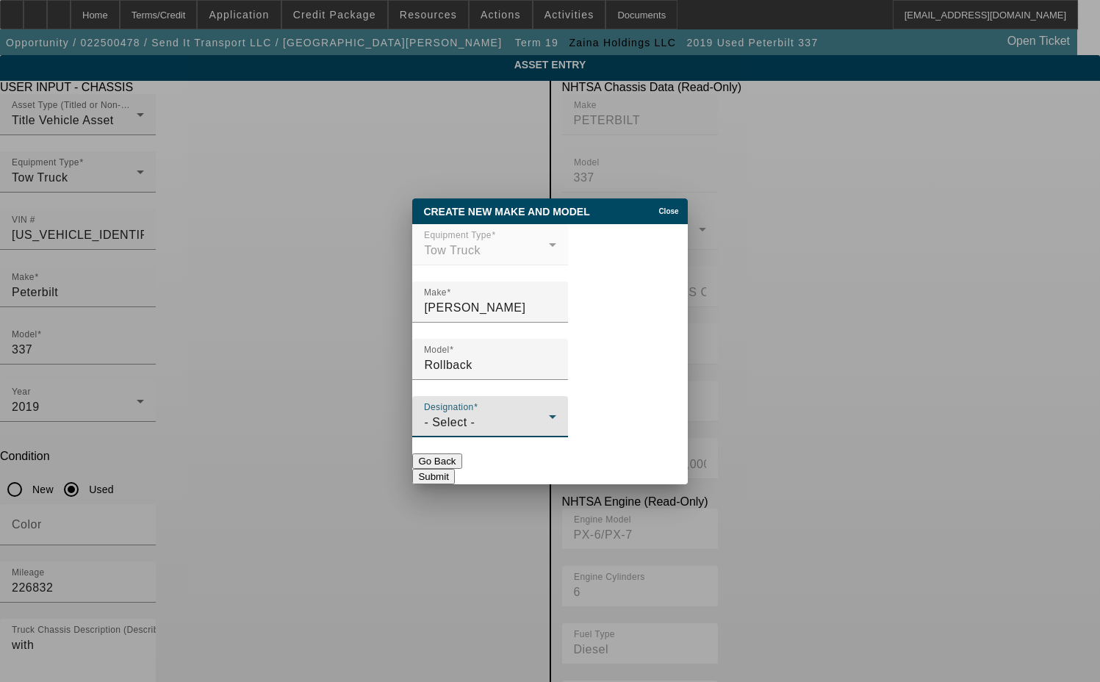
click at [467, 427] on span "- Select -" at bounding box center [449, 422] width 51 height 12
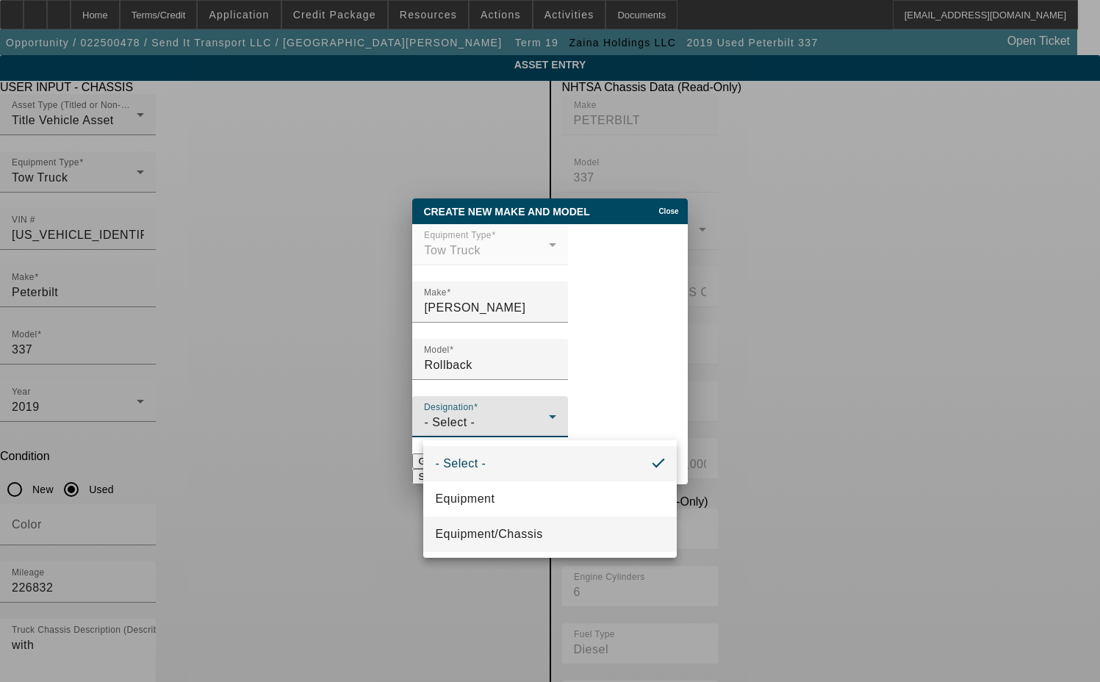
click at [499, 530] on span "Equipment/Chassis" at bounding box center [488, 534] width 107 height 18
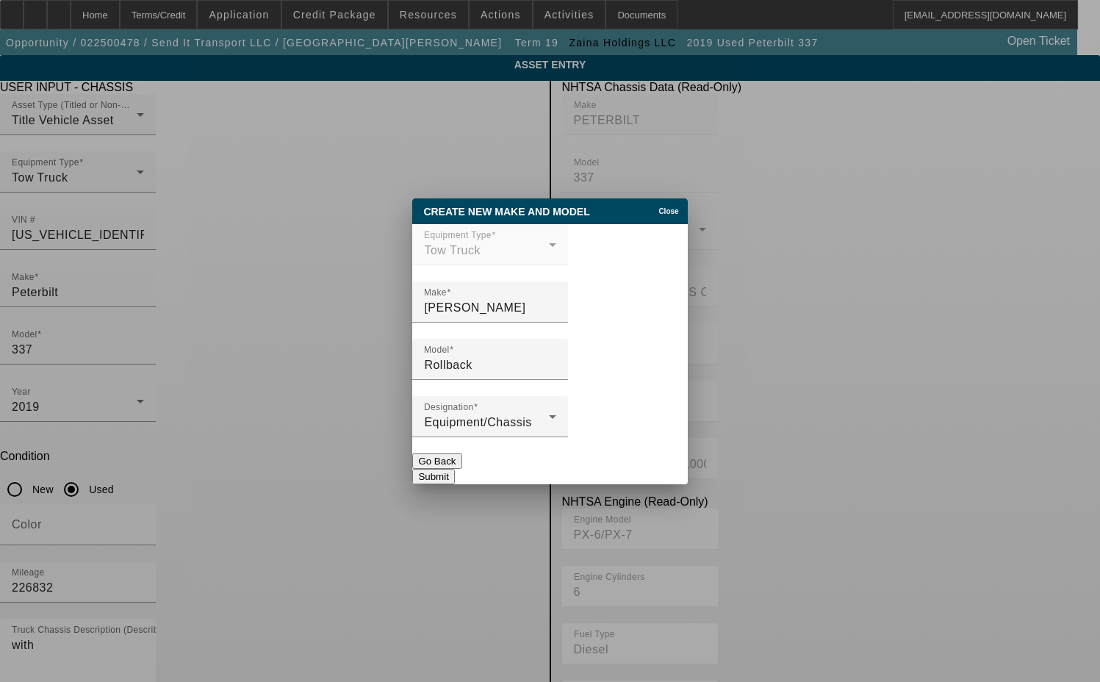
click at [454, 469] on button "Submit" at bounding box center [433, 476] width 42 height 15
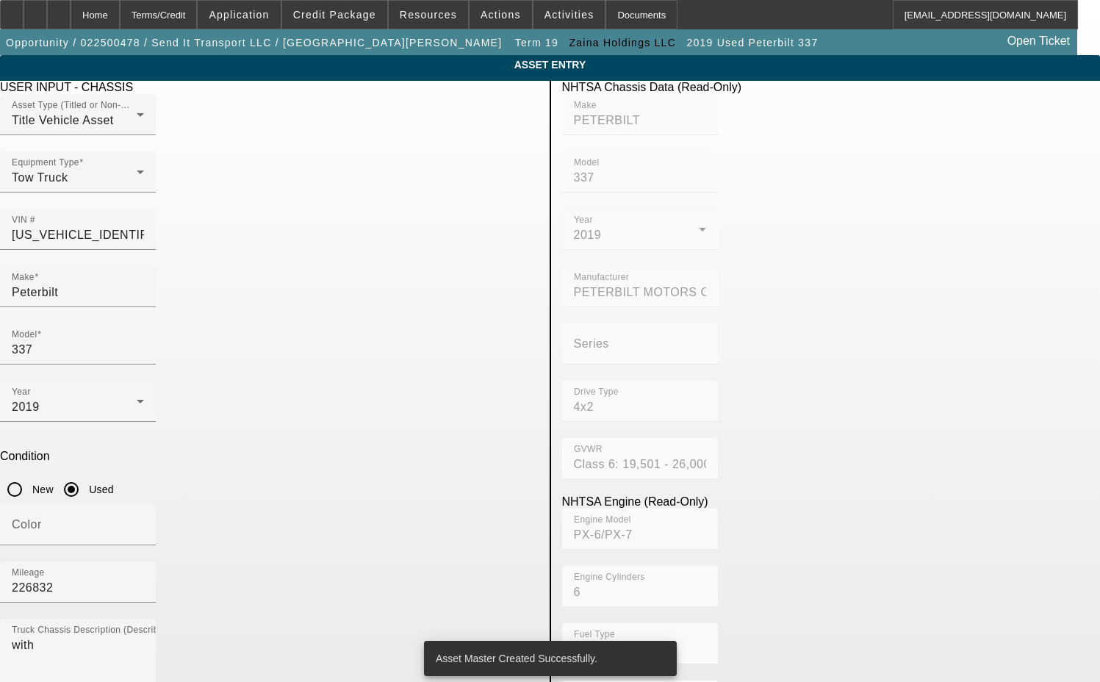
type input "Jerr-Dan"
type input "Rollback"
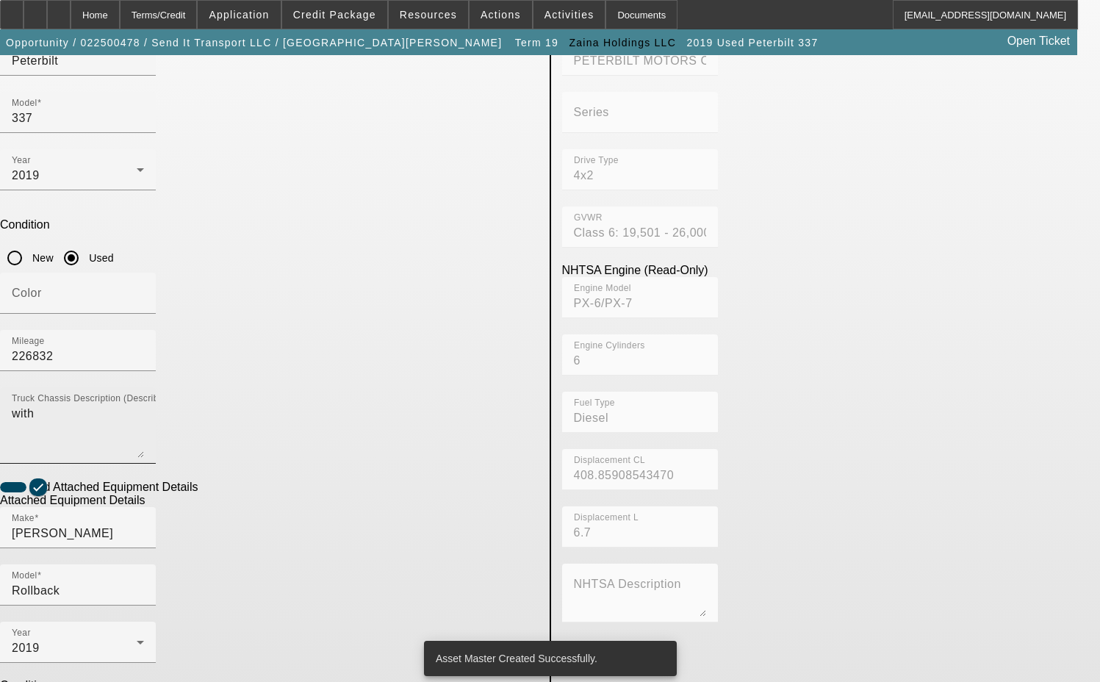
scroll to position [264, 0]
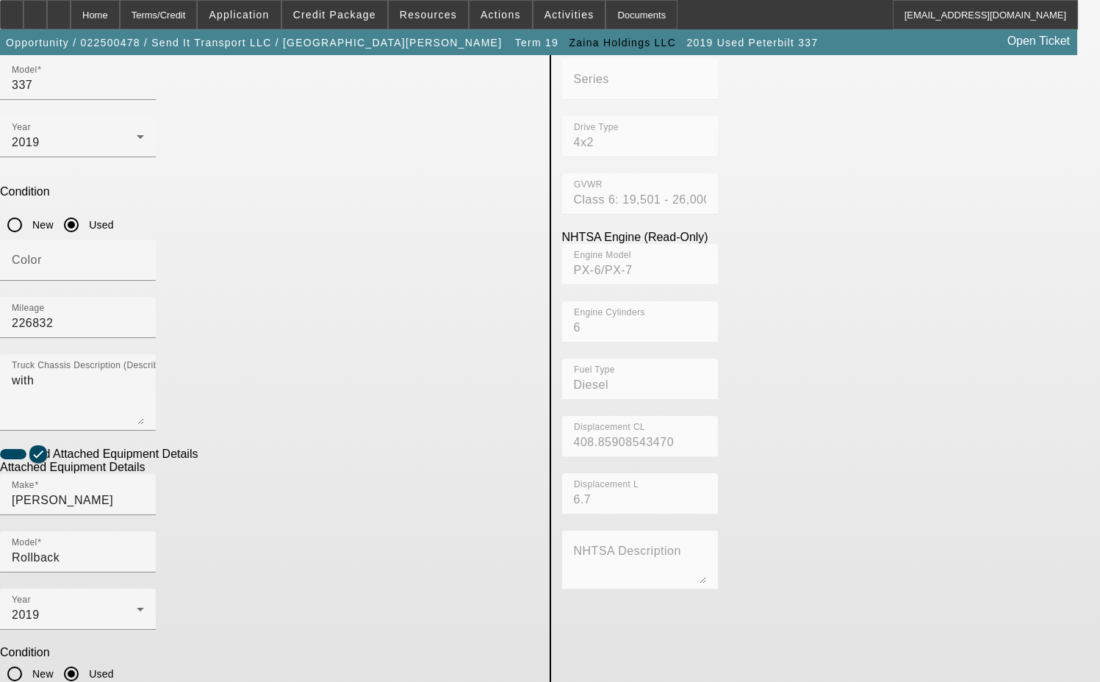
drag, startPoint x: 201, startPoint y: 447, endPoint x: 127, endPoint y: 447, distance: 74.2
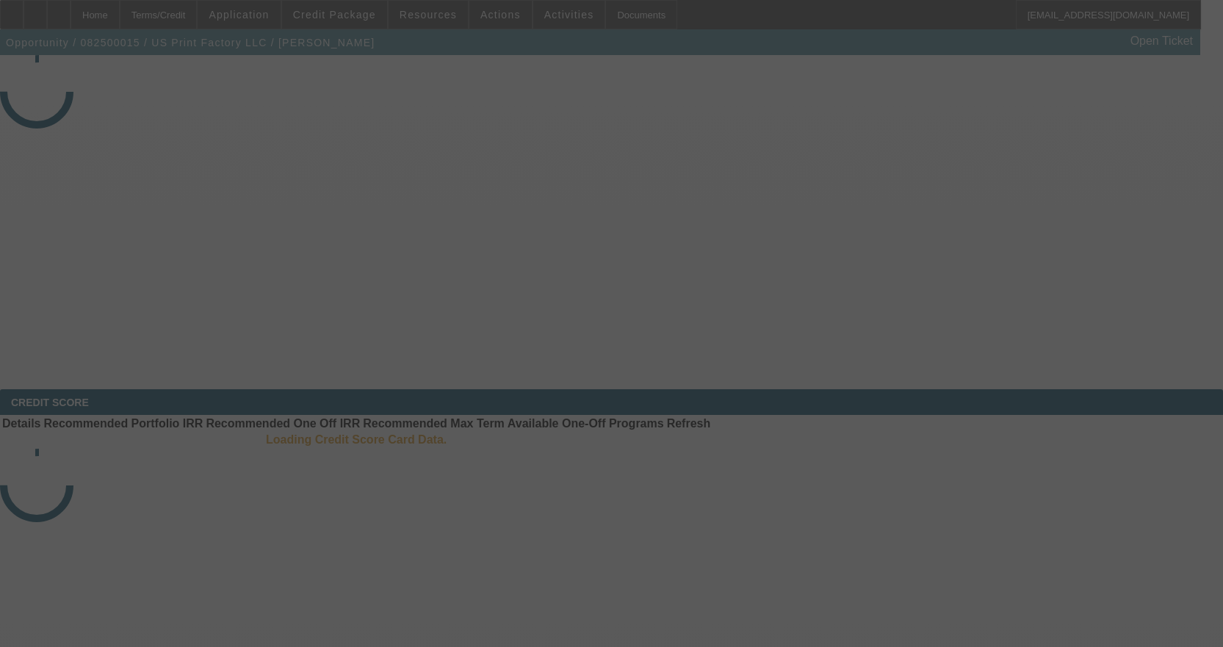
select select "3"
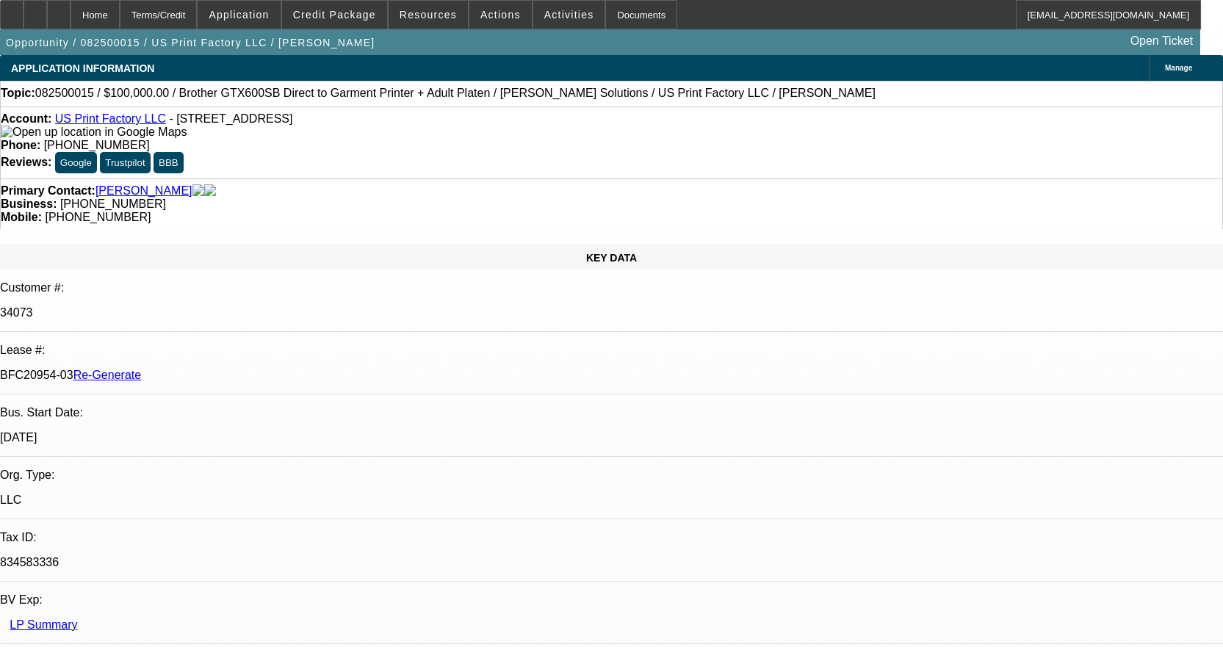
select select "0"
select select "2"
select select "0"
select select "6"
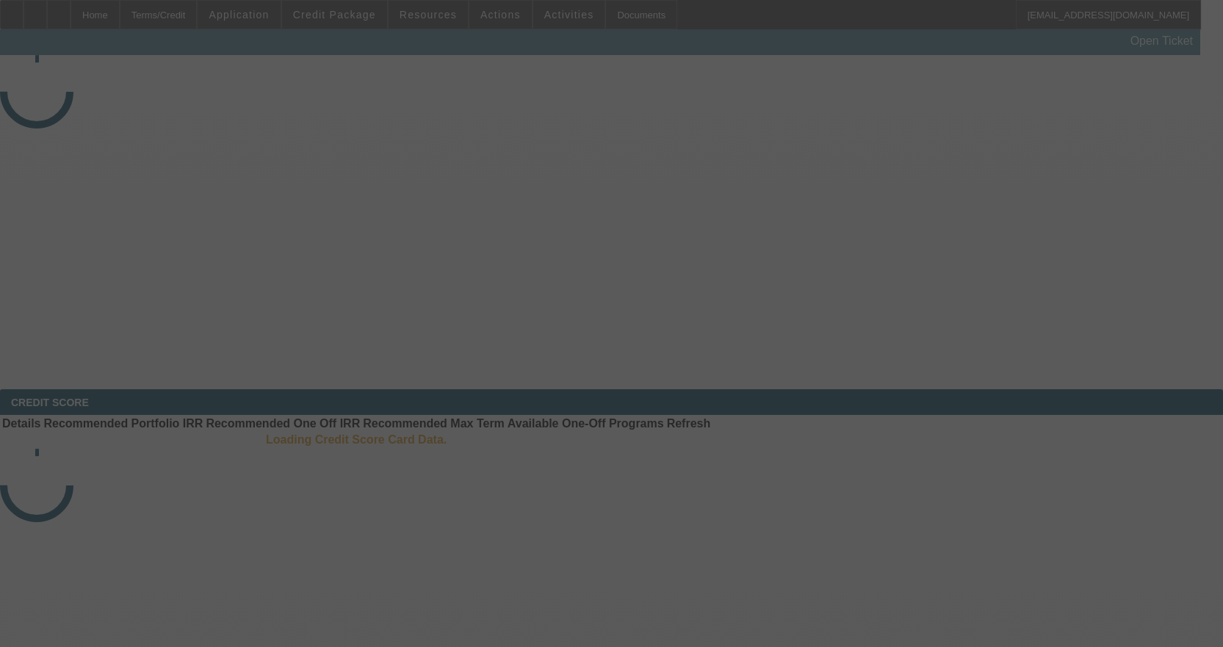
select select "3"
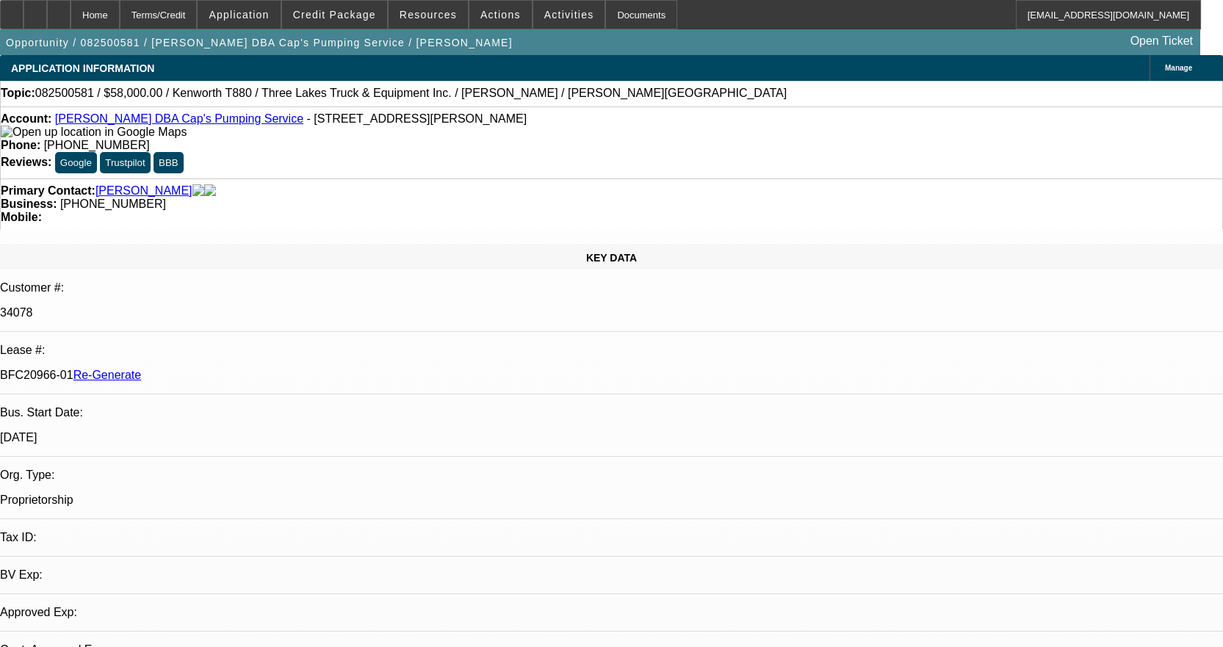
select select "0"
select select "9"
select select "0"
select select "6"
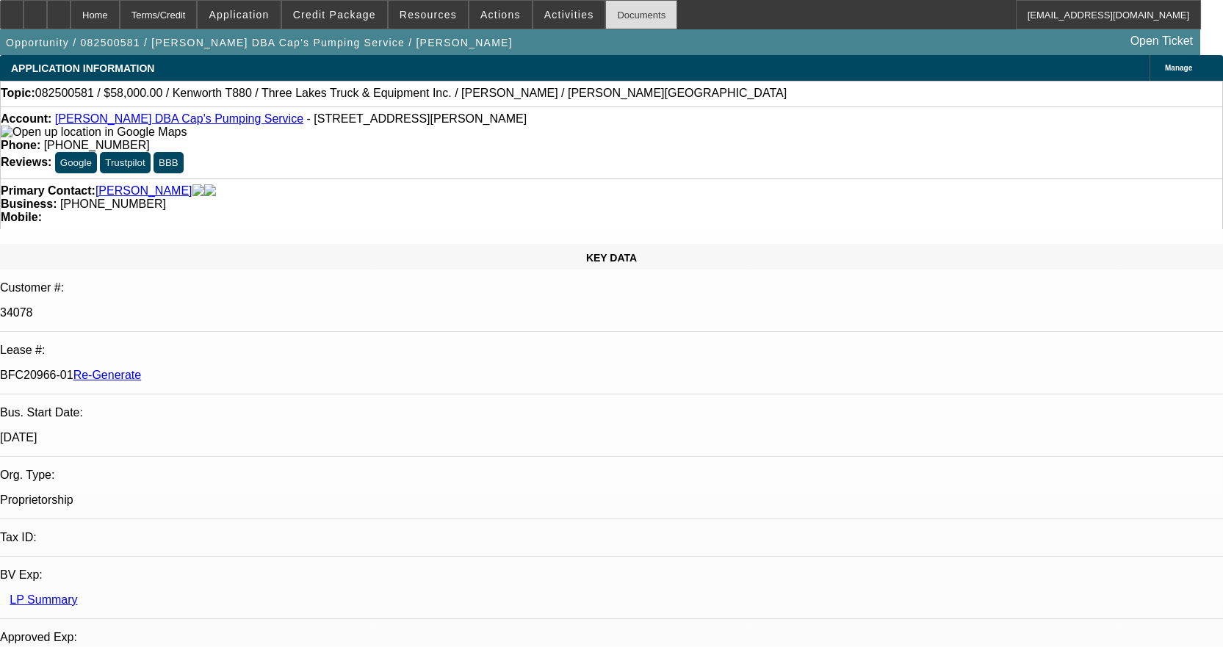
click at [614, 12] on div "Documents" at bounding box center [641, 14] width 72 height 29
